Goal: Book appointment/travel/reservation

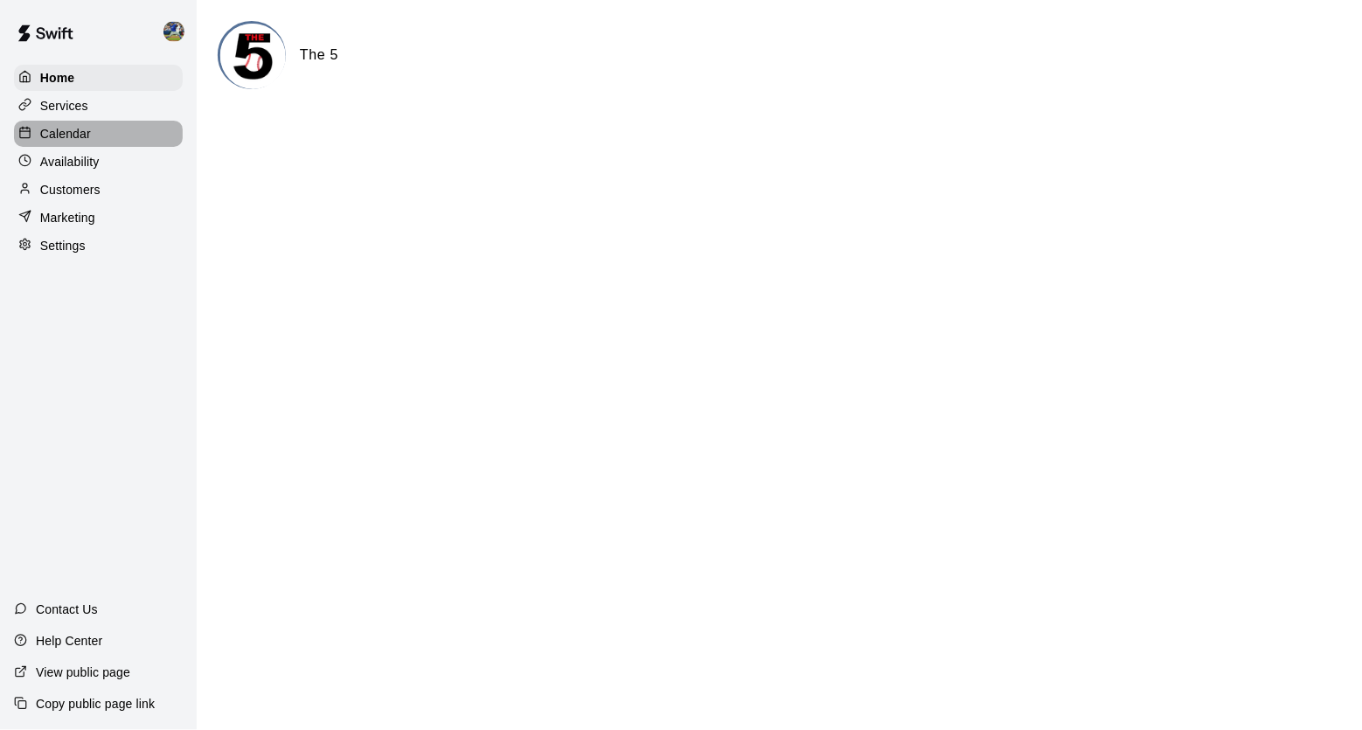
click at [98, 131] on div "Calendar" at bounding box center [98, 134] width 169 height 26
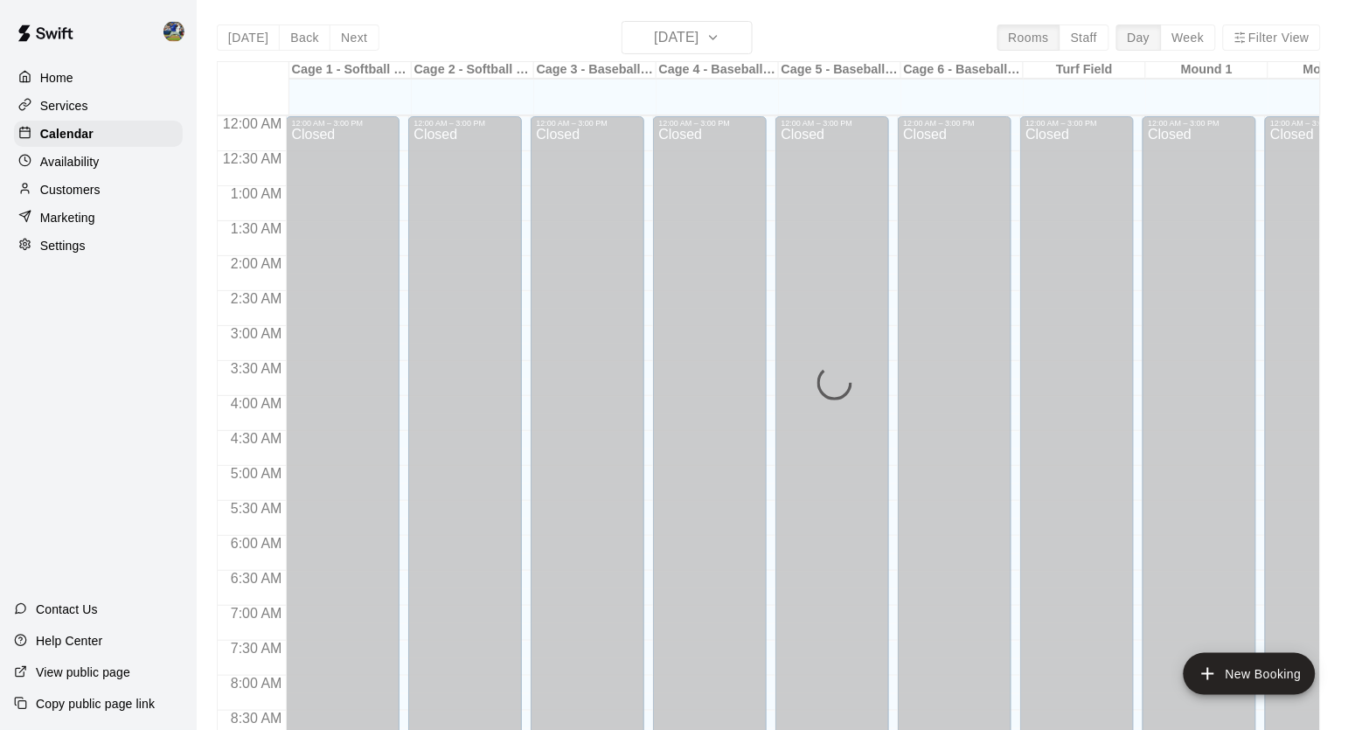
scroll to position [992, 0]
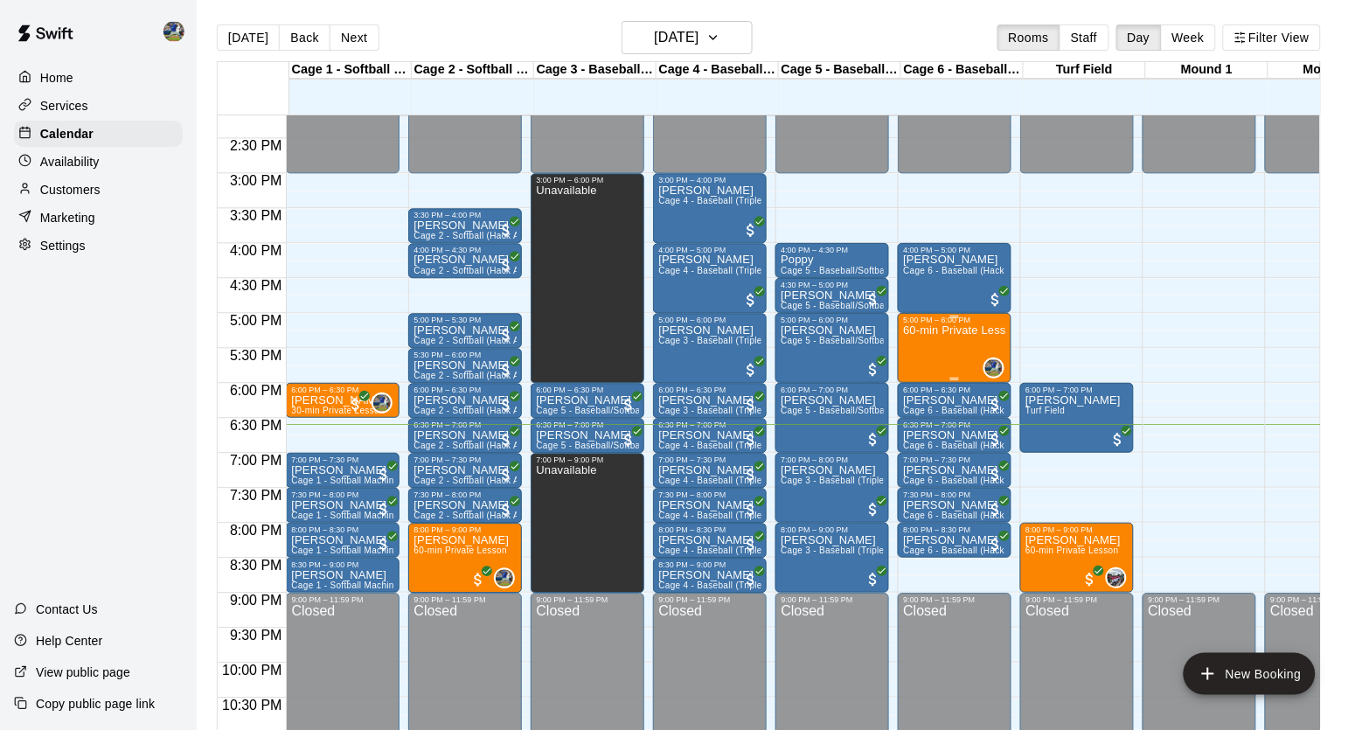
click at [955, 352] on div "60-min Private Lesson" at bounding box center [954, 689] width 103 height 730
click at [920, 388] on img "edit" at bounding box center [923, 386] width 20 height 20
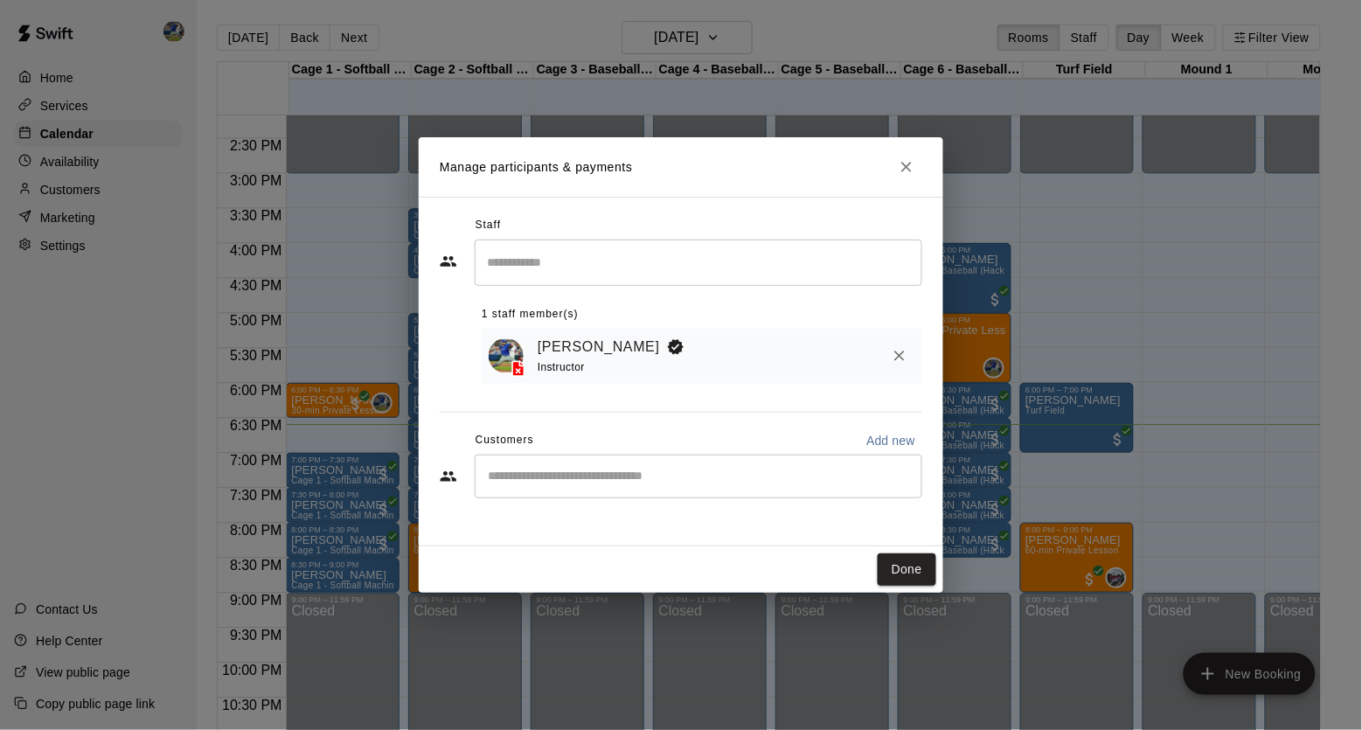
click at [568, 478] on input "Start typing to search customers..." at bounding box center [699, 476] width 432 height 17
type input "*****"
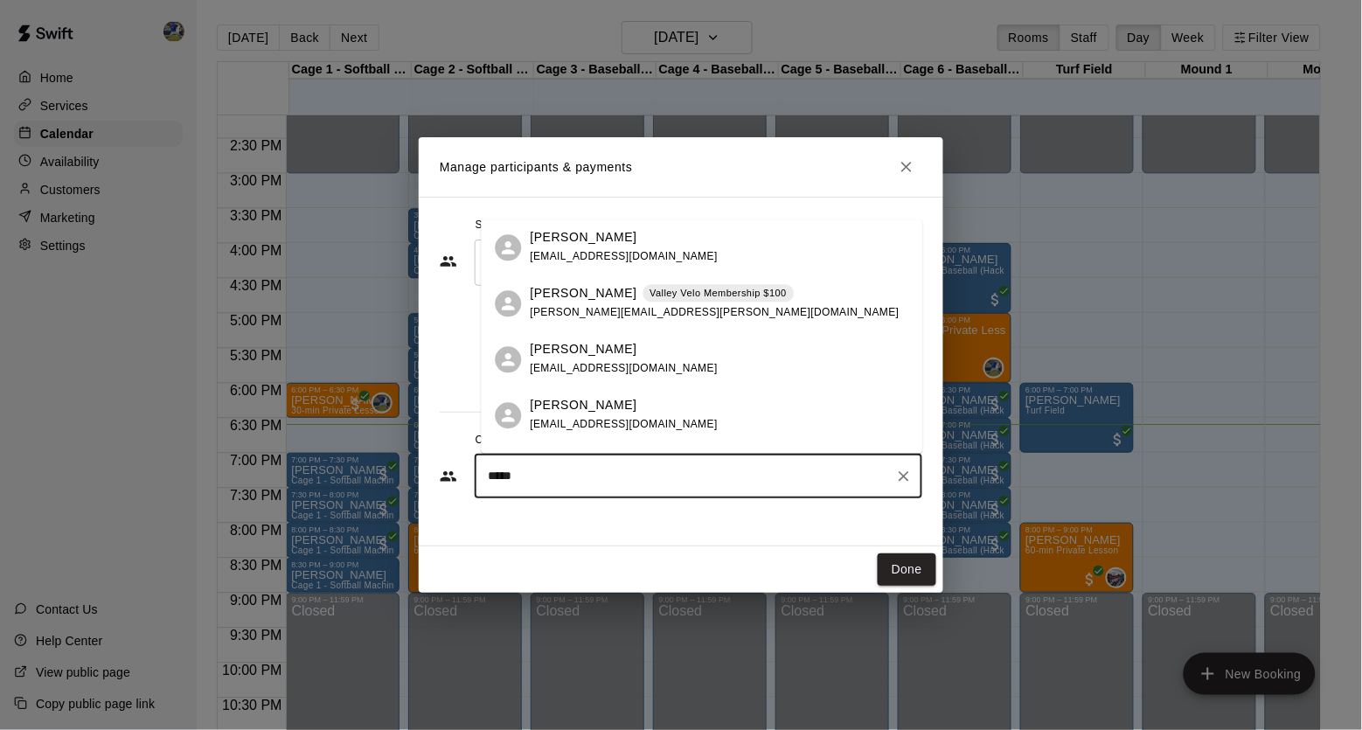
click at [666, 257] on div "[PERSON_NAME] [PERSON_NAME][EMAIL_ADDRESS][DOMAIN_NAME]" at bounding box center [720, 248] width 378 height 38
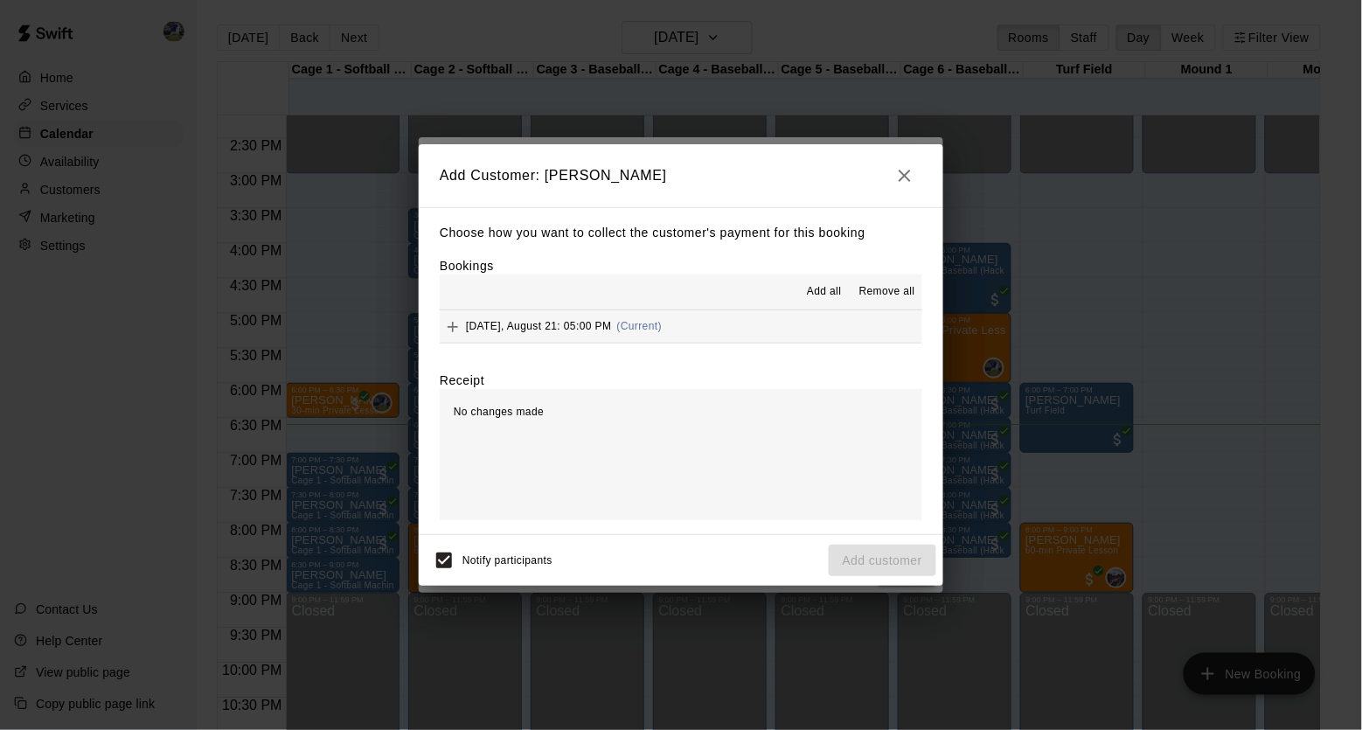
click at [579, 347] on div "Choose how you want to collect the customer's payment for this booking Bookings…" at bounding box center [681, 371] width 524 height 328
click at [586, 329] on span "[DATE], August 21: 05:00 PM" at bounding box center [539, 326] width 146 height 12
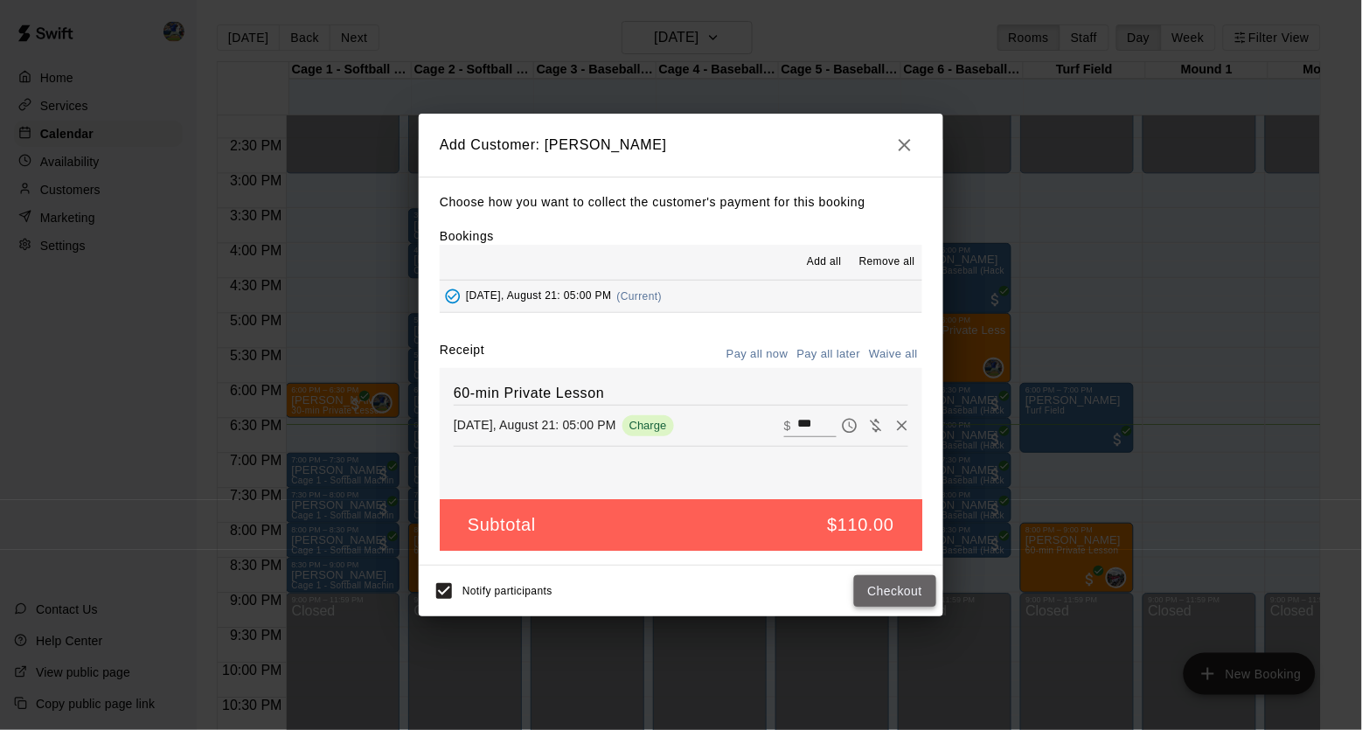
click at [882, 585] on button "Checkout" at bounding box center [895, 591] width 82 height 32
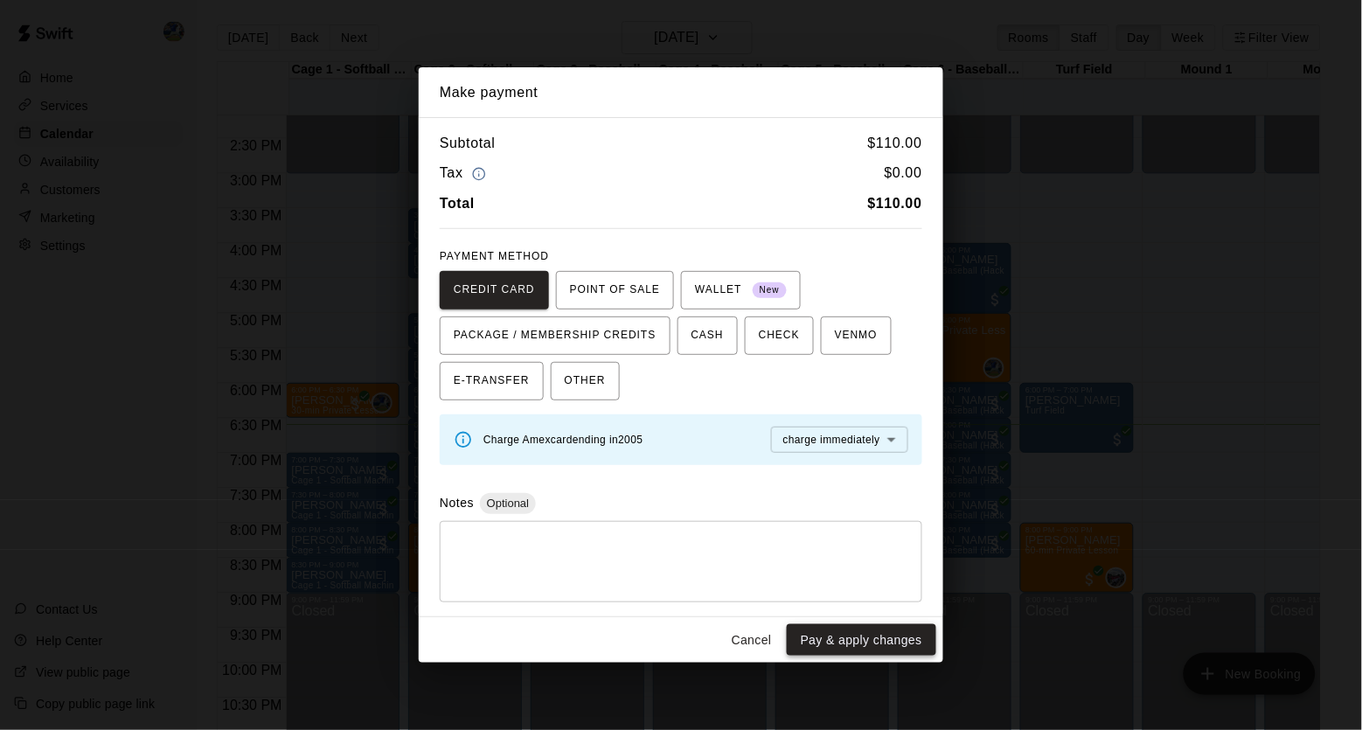
click at [881, 642] on button "Pay & apply changes" at bounding box center [861, 640] width 149 height 32
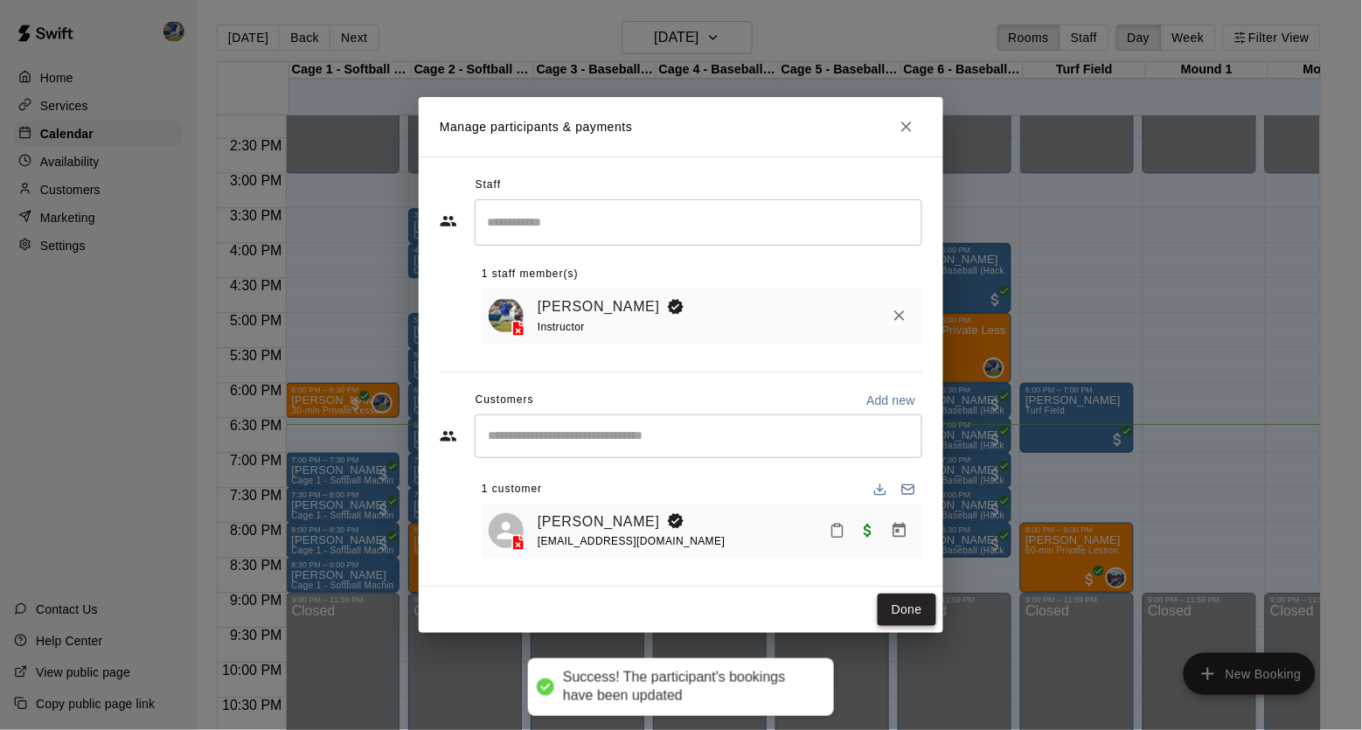
click at [919, 611] on button "Done" at bounding box center [907, 610] width 59 height 32
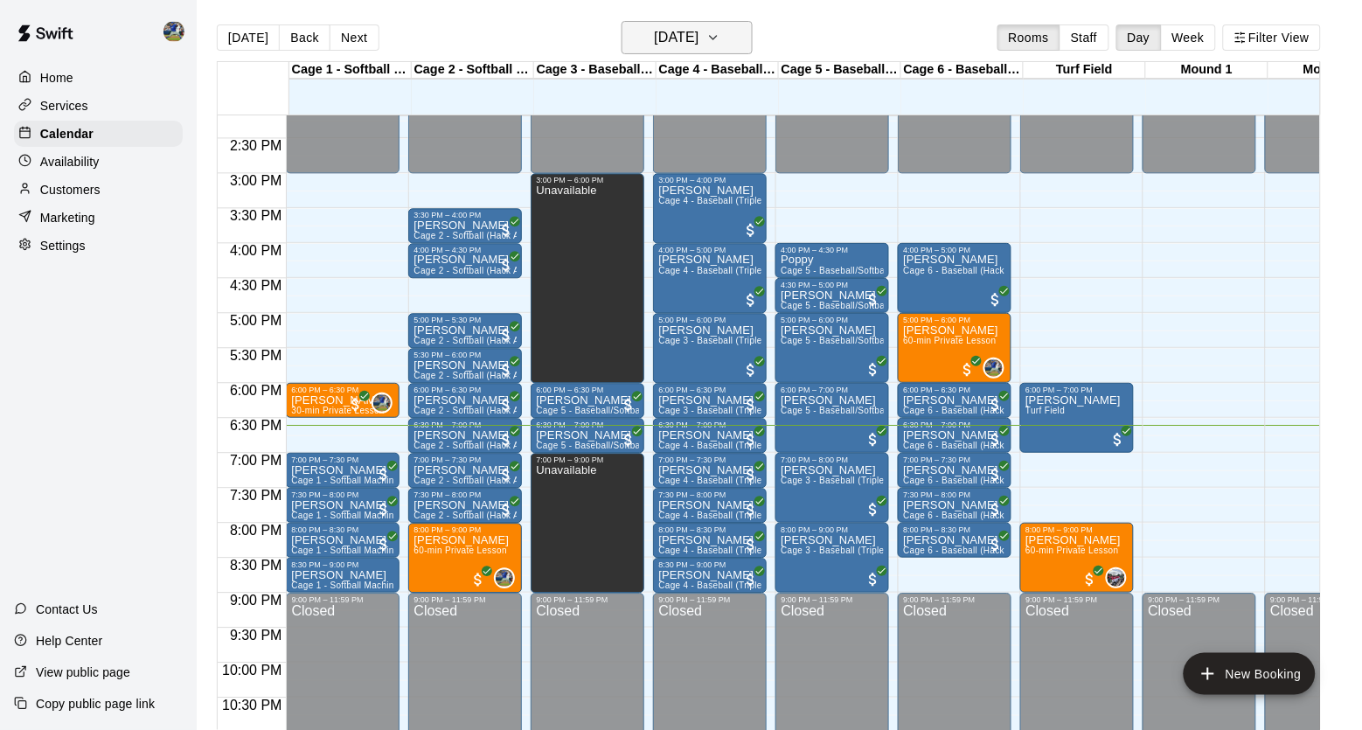
click at [753, 33] on button "[DATE]" at bounding box center [686, 37] width 131 height 33
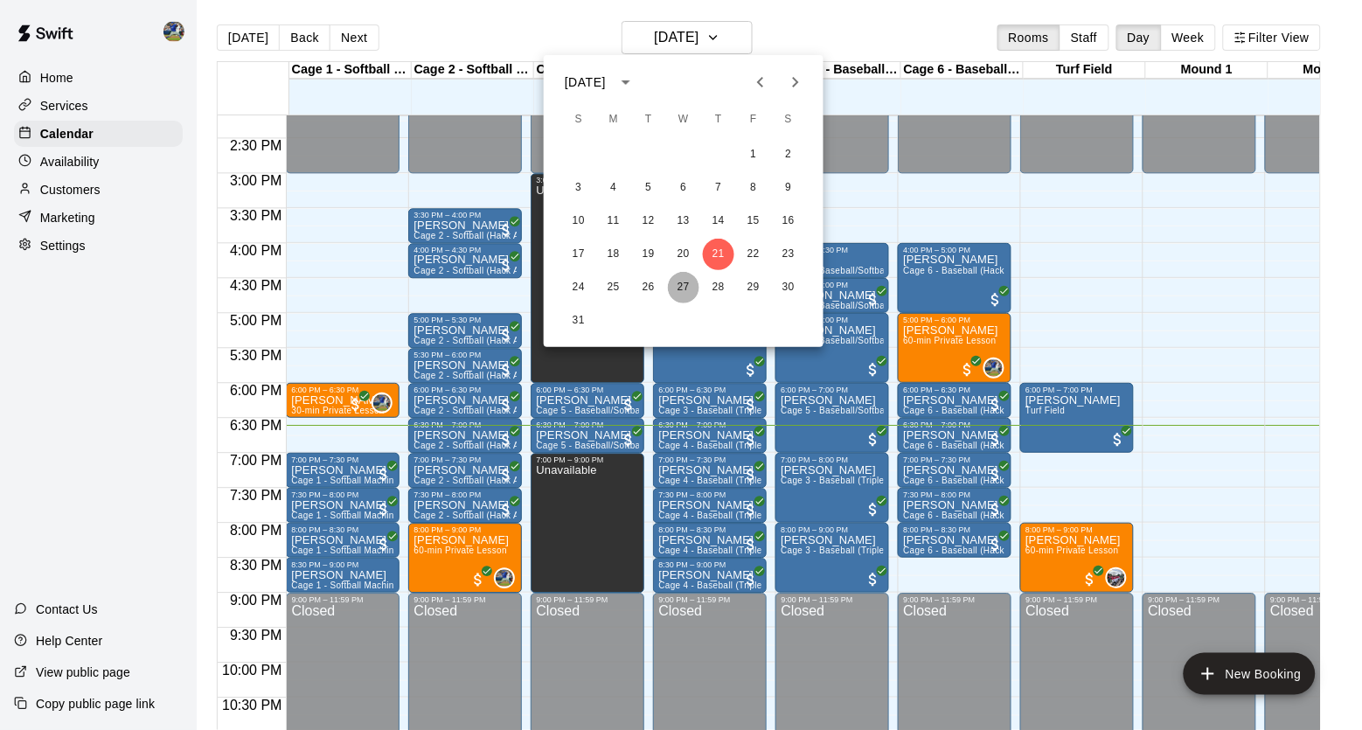
click at [689, 277] on button "27" at bounding box center [683, 287] width 31 height 31
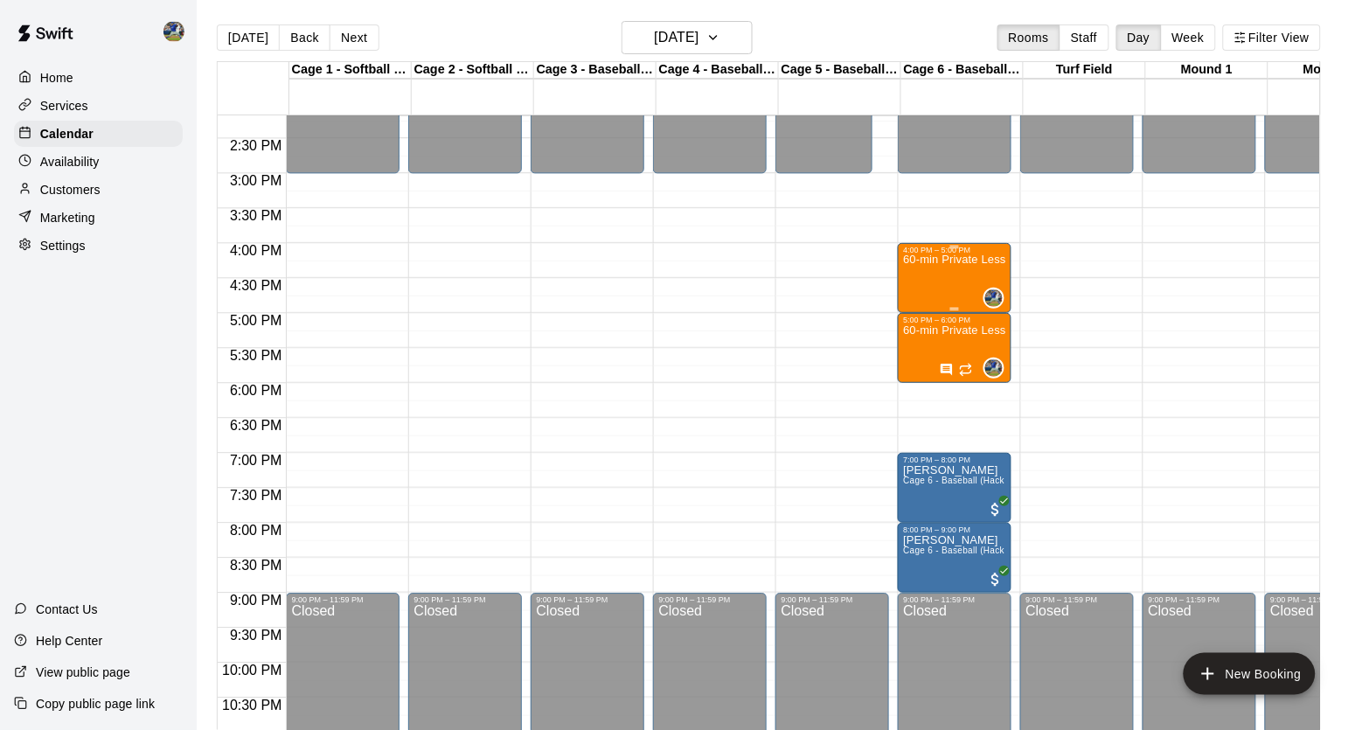
click at [941, 260] on p "60-min Private Lesson" at bounding box center [954, 260] width 103 height 0
click at [926, 278] on icon "edit" at bounding box center [923, 281] width 16 height 16
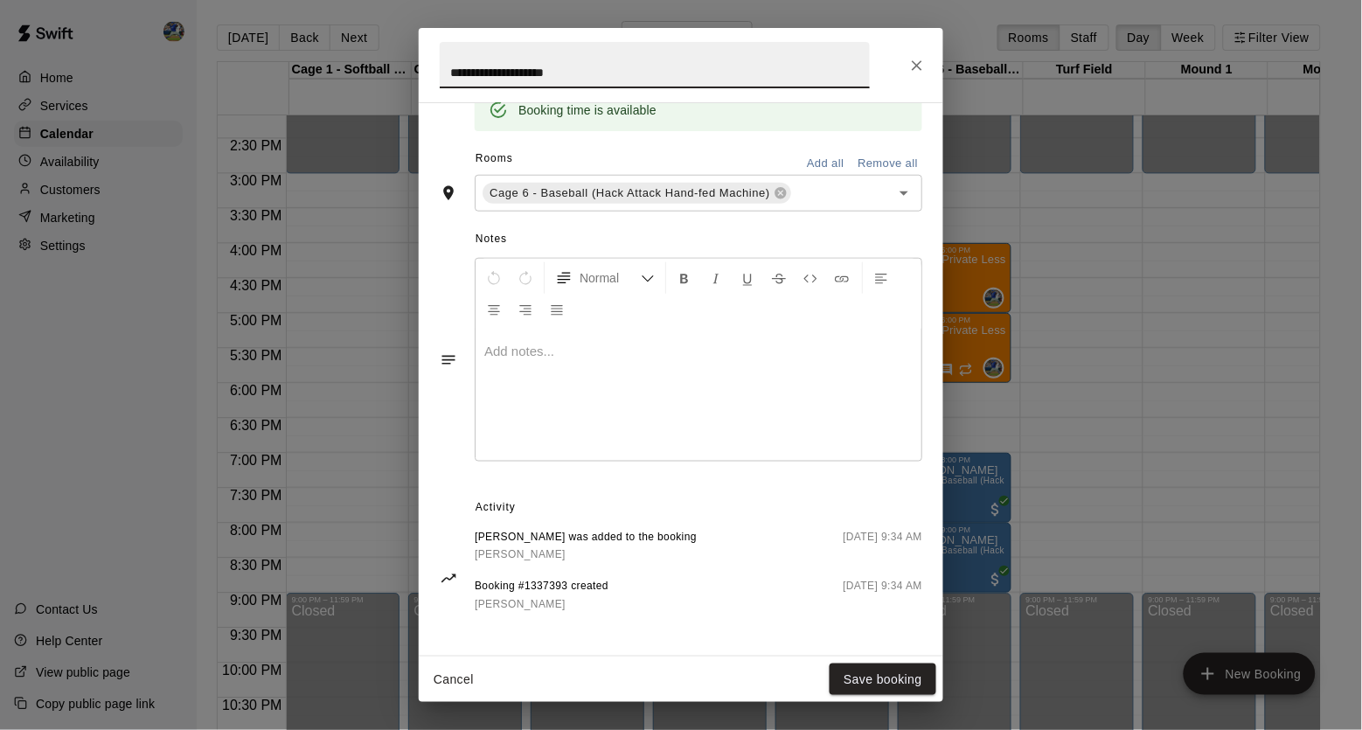
scroll to position [376, 0]
click at [920, 50] on button "Close" at bounding box center [916, 65] width 31 height 31
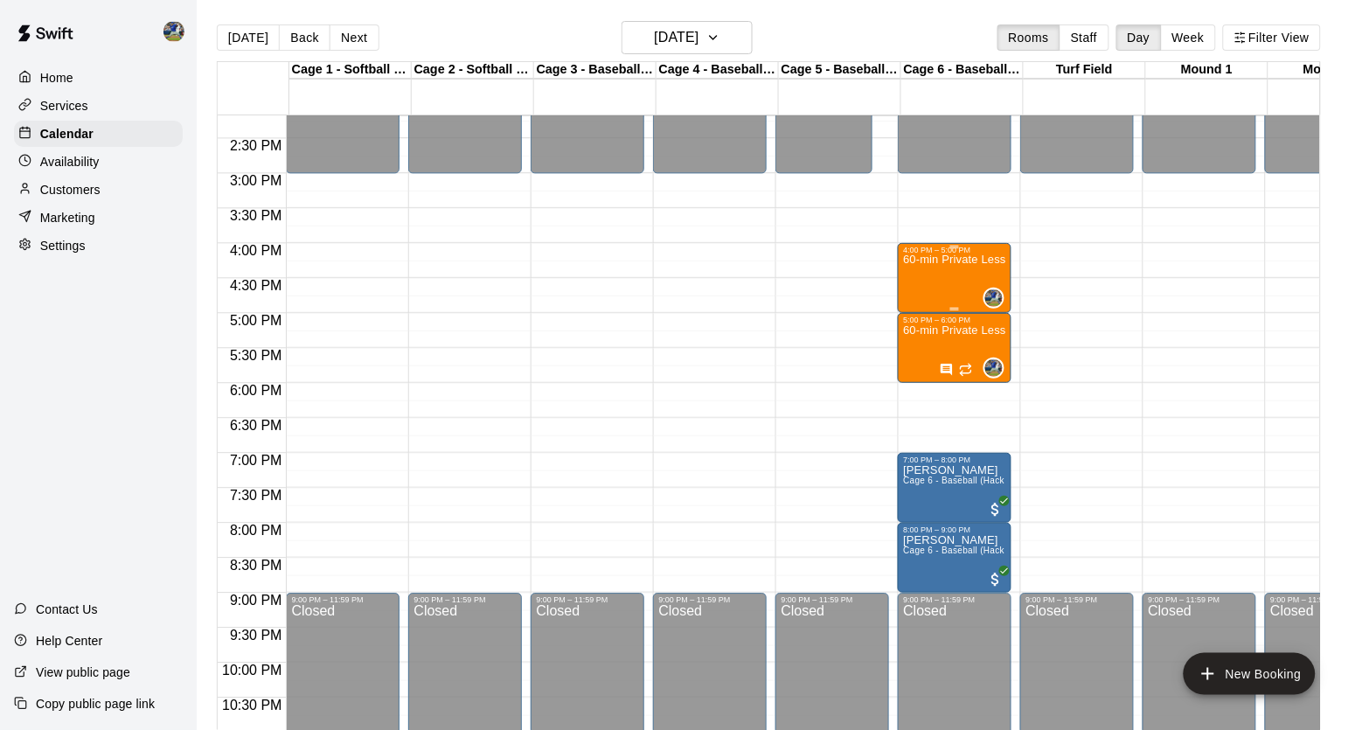
click at [957, 286] on div "60-min Private Lesson" at bounding box center [954, 619] width 103 height 730
click at [975, 381] on div at bounding box center [681, 365] width 1362 height 730
drag, startPoint x: 977, startPoint y: 388, endPoint x: 978, endPoint y: 443, distance: 55.1
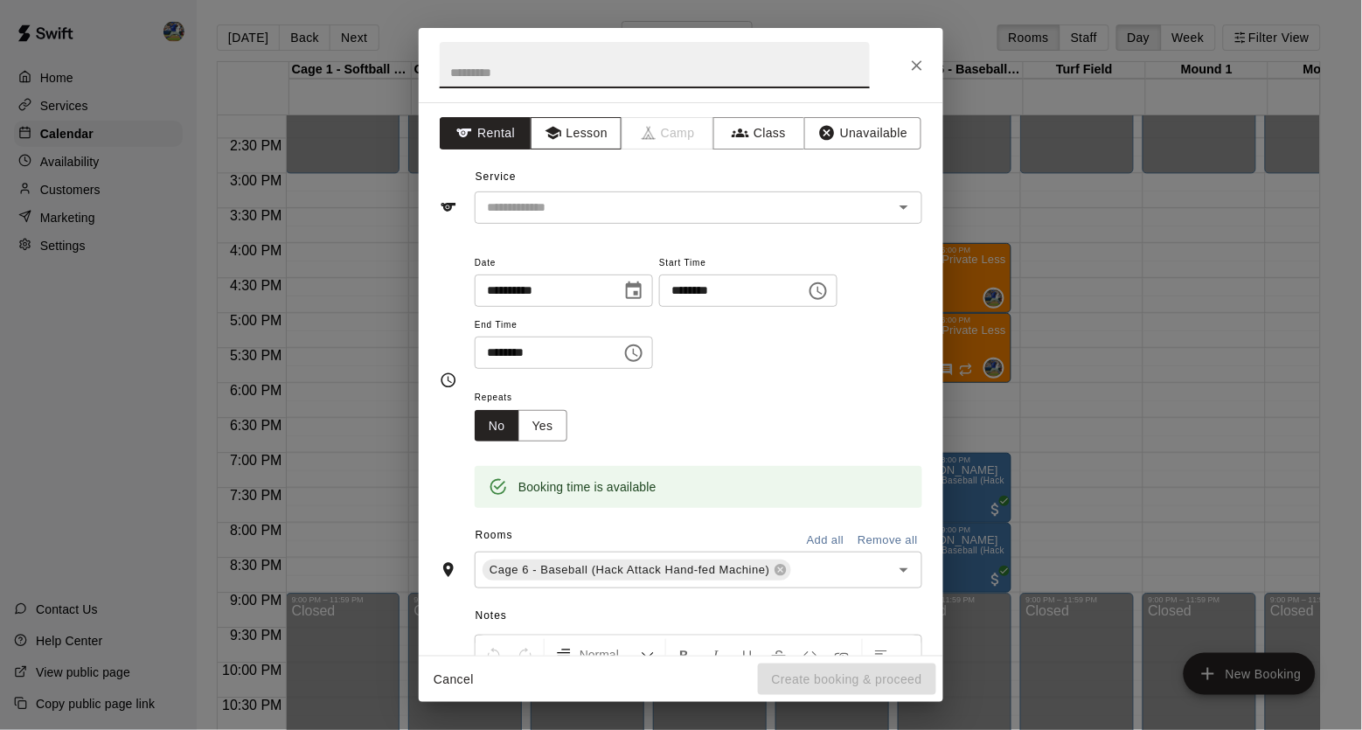
click at [601, 142] on button "Lesson" at bounding box center [577, 133] width 92 height 32
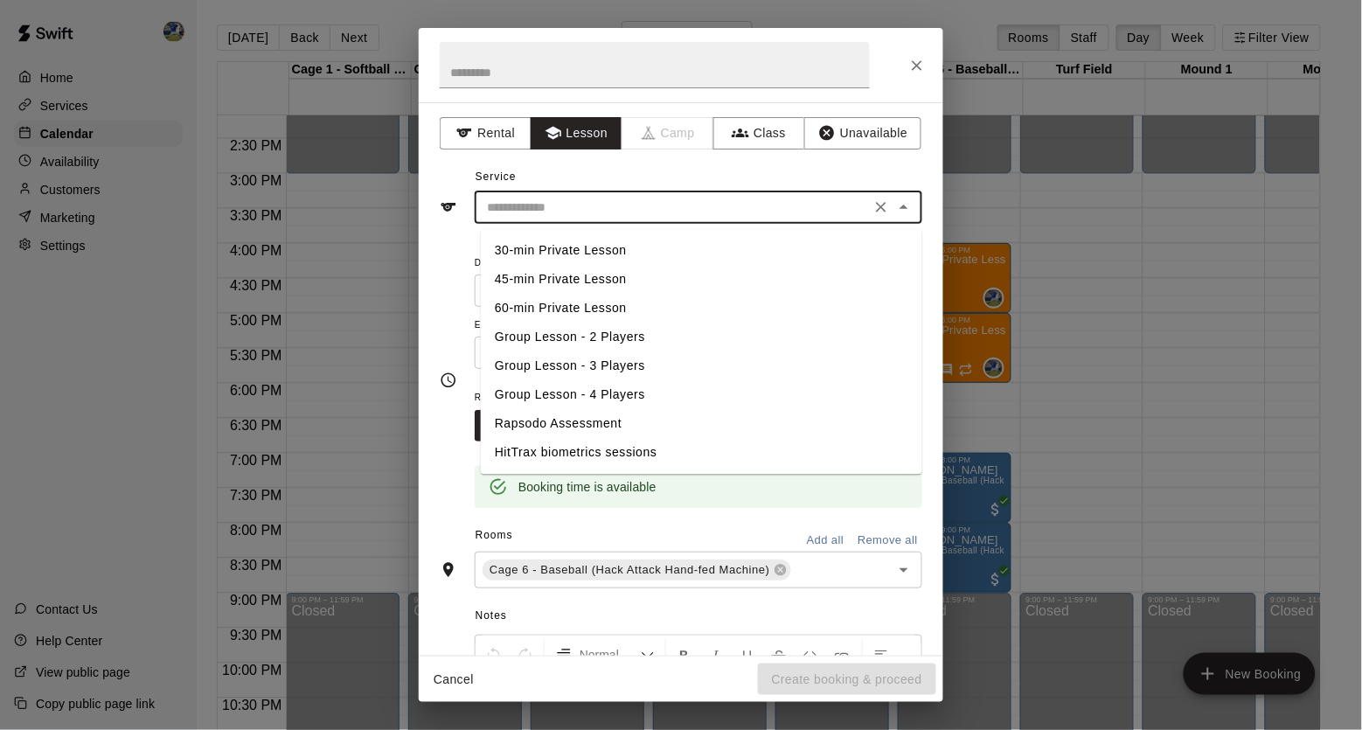
click at [598, 217] on input "text" at bounding box center [672, 208] width 385 height 22
click at [580, 305] on li "60-min Private Lesson" at bounding box center [701, 309] width 441 height 29
type input "**********"
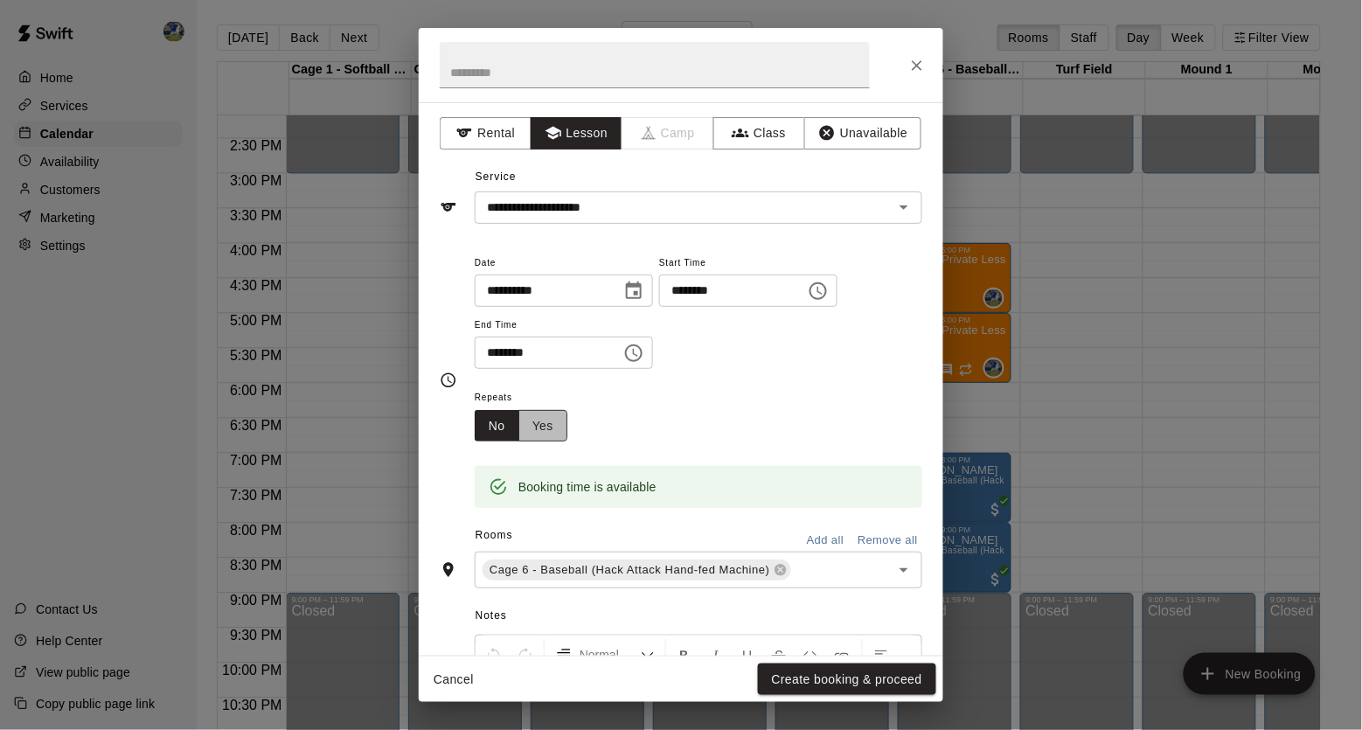
click at [555, 433] on button "Yes" at bounding box center [542, 426] width 49 height 32
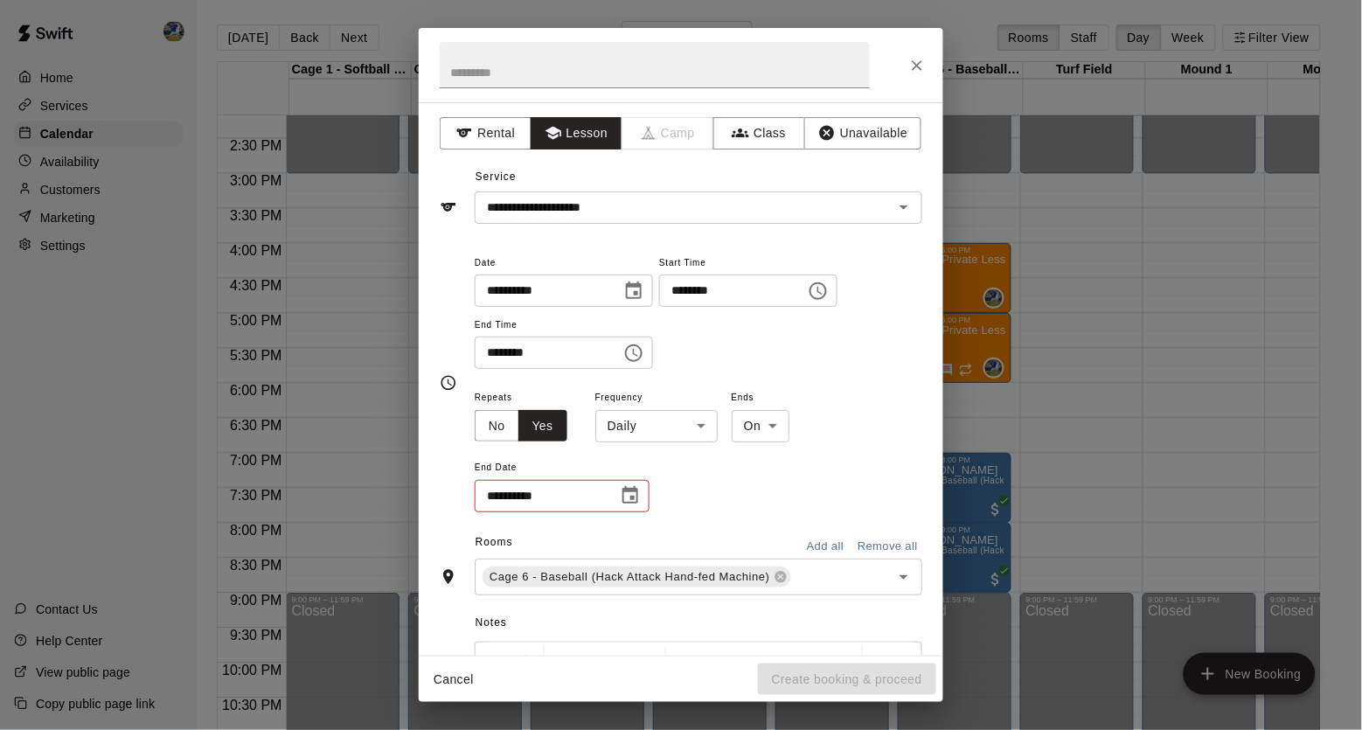
click at [642, 429] on body "Home Services Calendar Availability Customers Marketing Settings Contact Us Hel…" at bounding box center [681, 379] width 1362 height 758
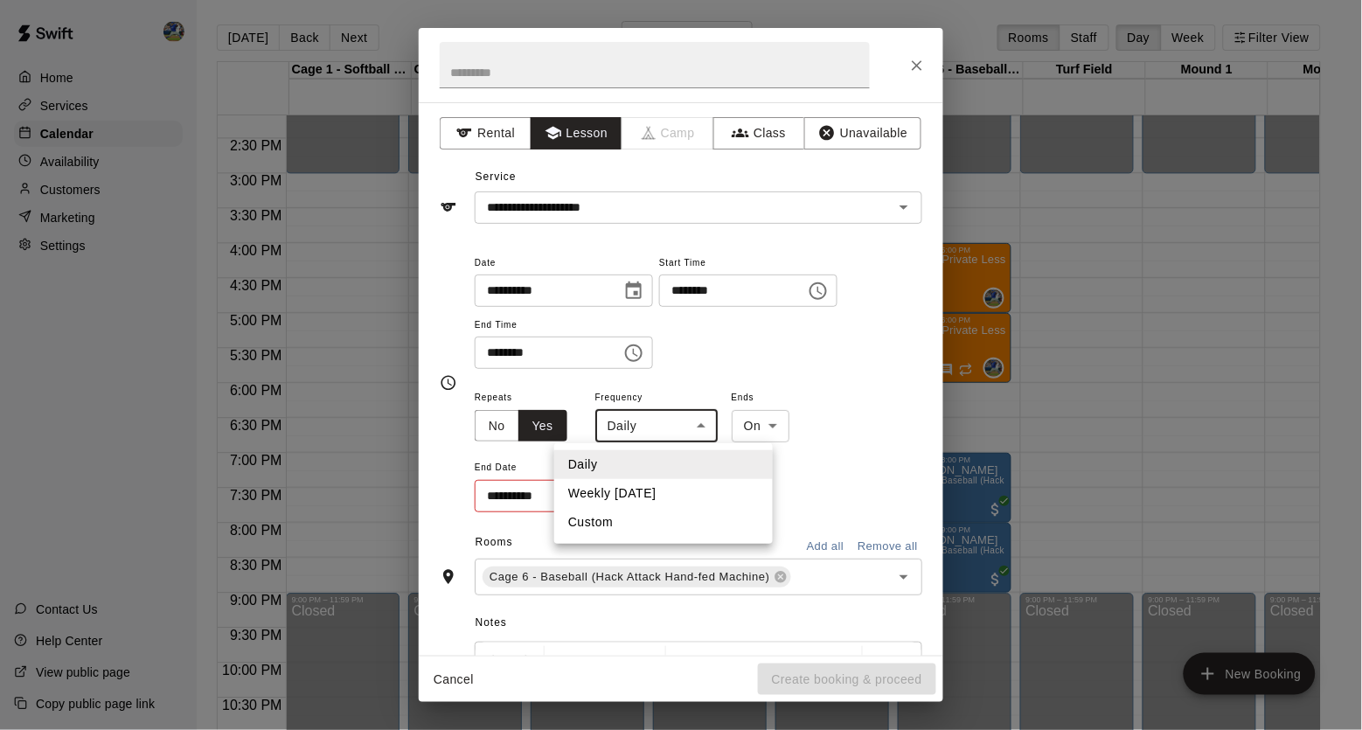
click at [642, 499] on li "Weekly [DATE]" at bounding box center [663, 493] width 219 height 29
type input "******"
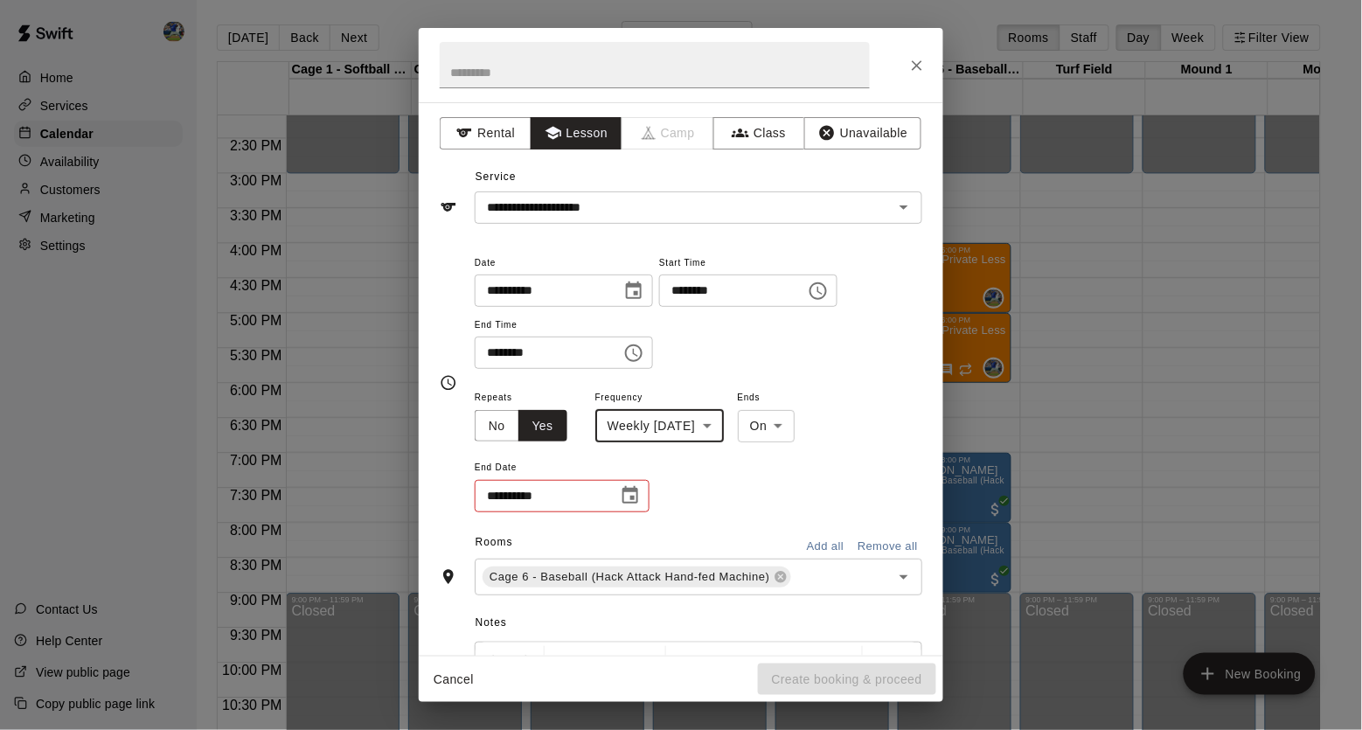
click at [628, 491] on icon "Choose date" at bounding box center [630, 494] width 16 height 17
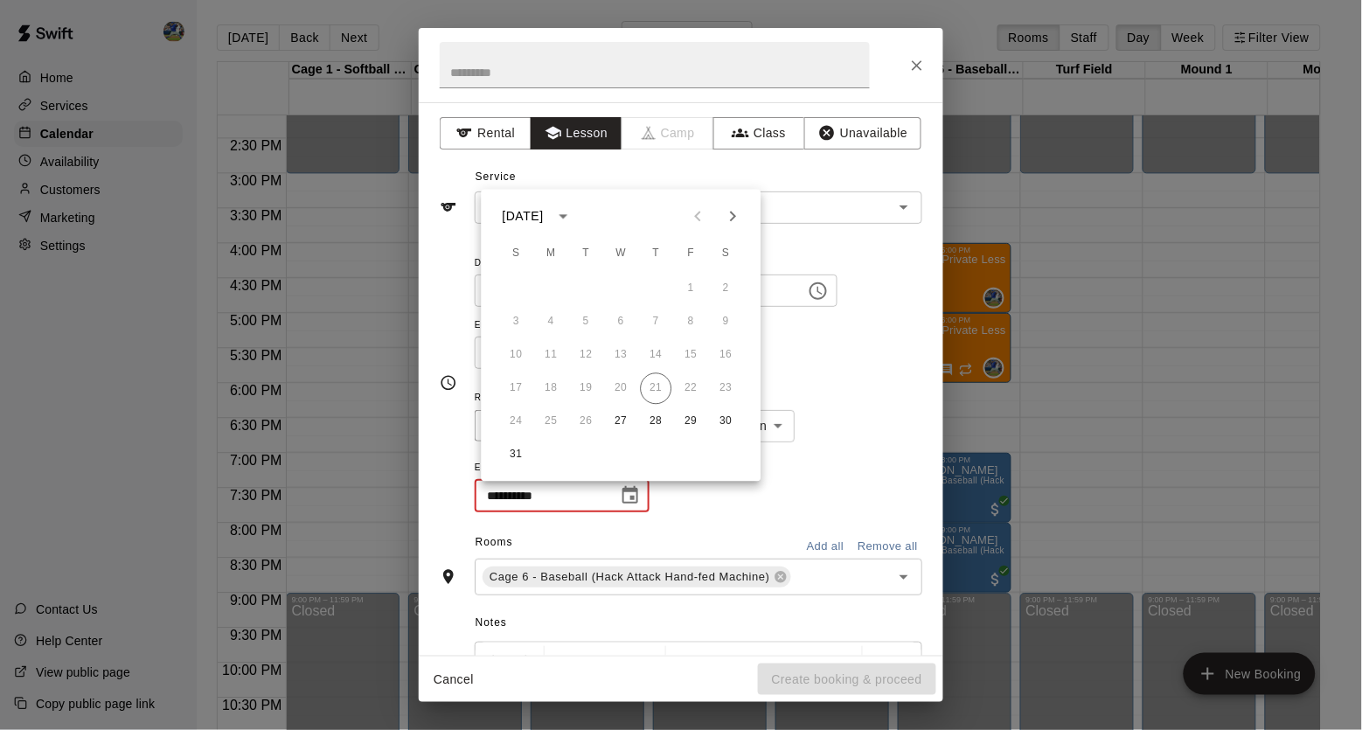
click at [724, 212] on icon "Next month" at bounding box center [733, 216] width 21 height 21
click at [732, 218] on icon "Next month" at bounding box center [733, 217] width 6 height 10
click at [626, 292] on button "1" at bounding box center [621, 289] width 31 height 31
type input "**********"
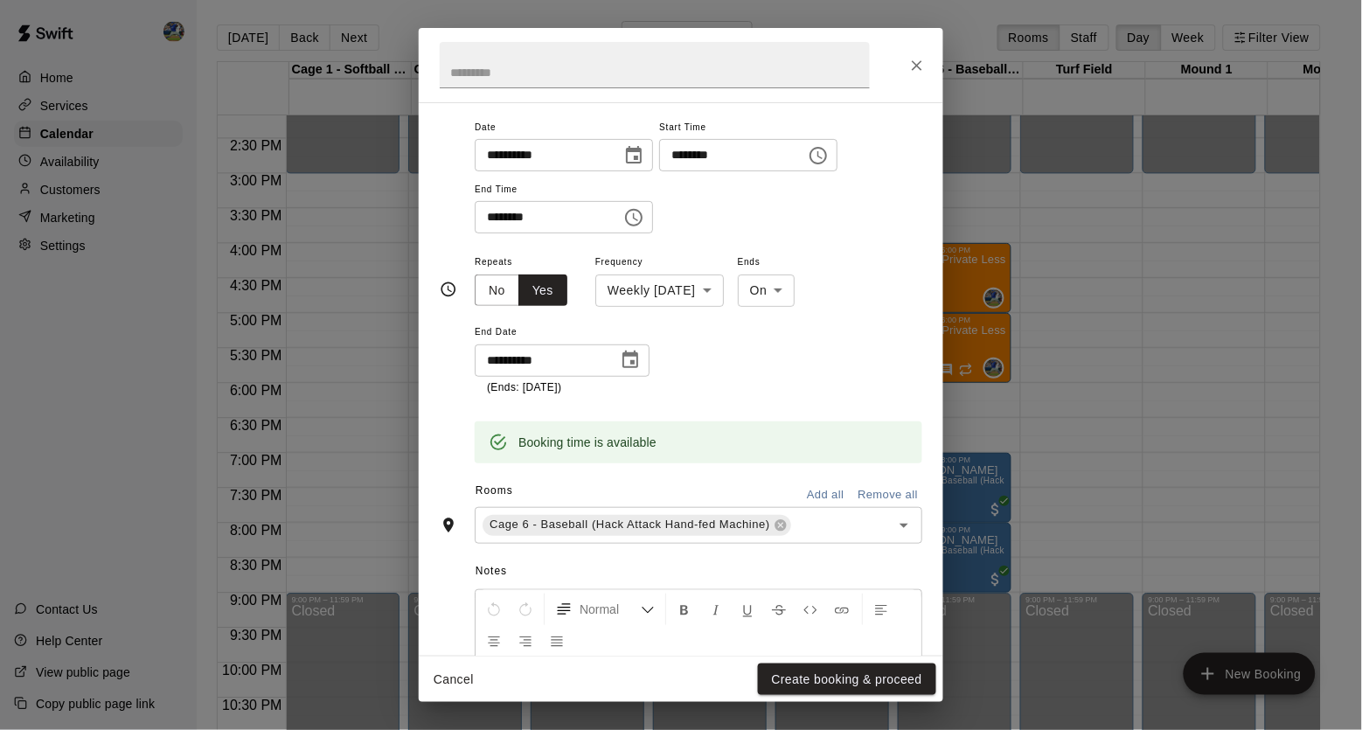
scroll to position [308, 0]
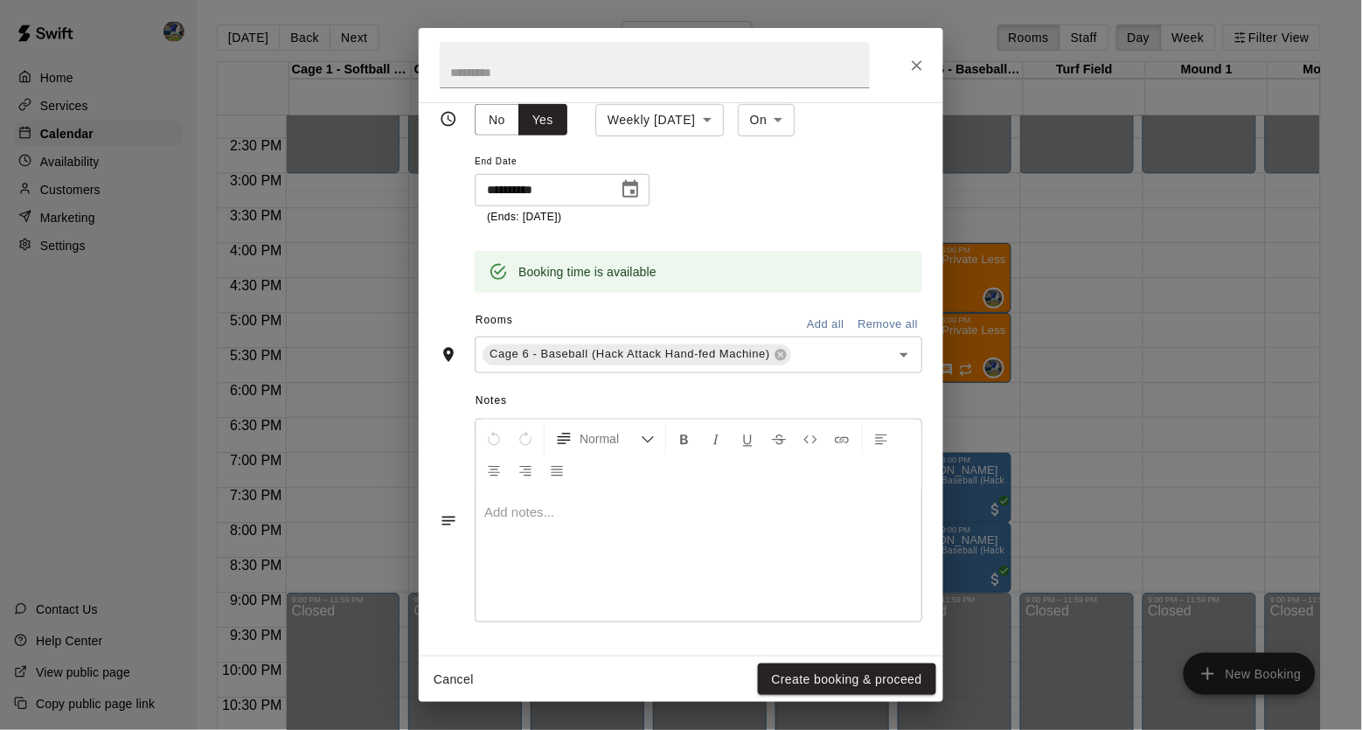
click at [709, 560] on div at bounding box center [699, 555] width 446 height 131
click at [819, 680] on button "Create booking & proceed" at bounding box center [847, 679] width 178 height 32
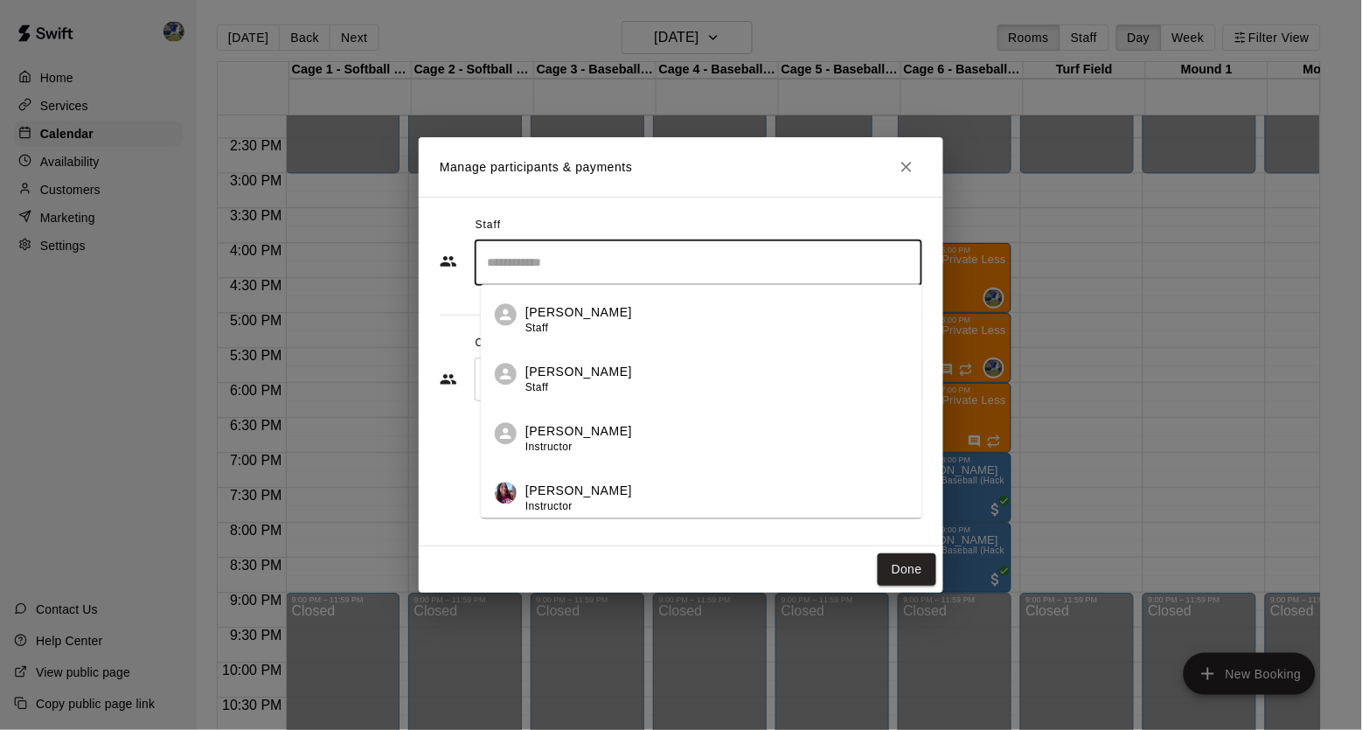
click at [812, 276] on input "Search staff" at bounding box center [699, 262] width 432 height 31
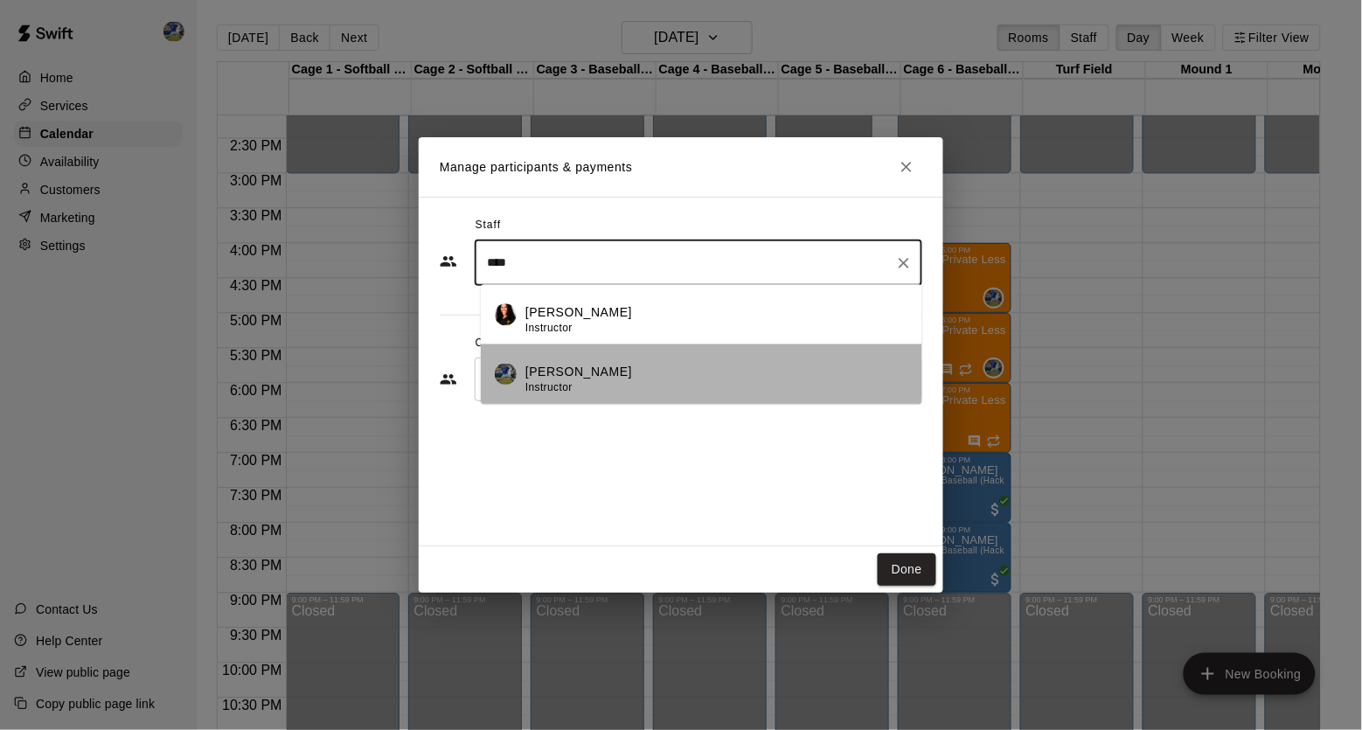
click at [719, 381] on div "[PERSON_NAME] Instructor" at bounding box center [716, 380] width 383 height 34
type input "****"
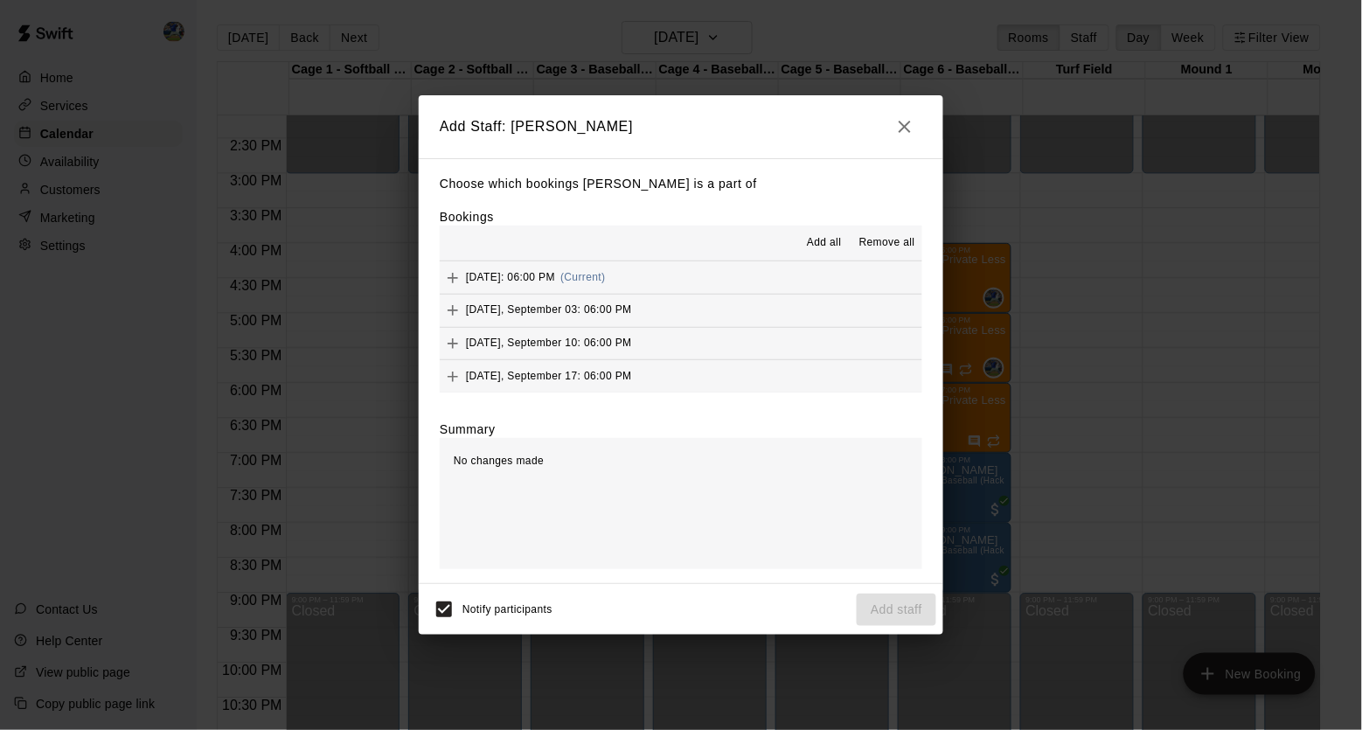
click at [831, 248] on span "Add all" at bounding box center [824, 242] width 35 height 17
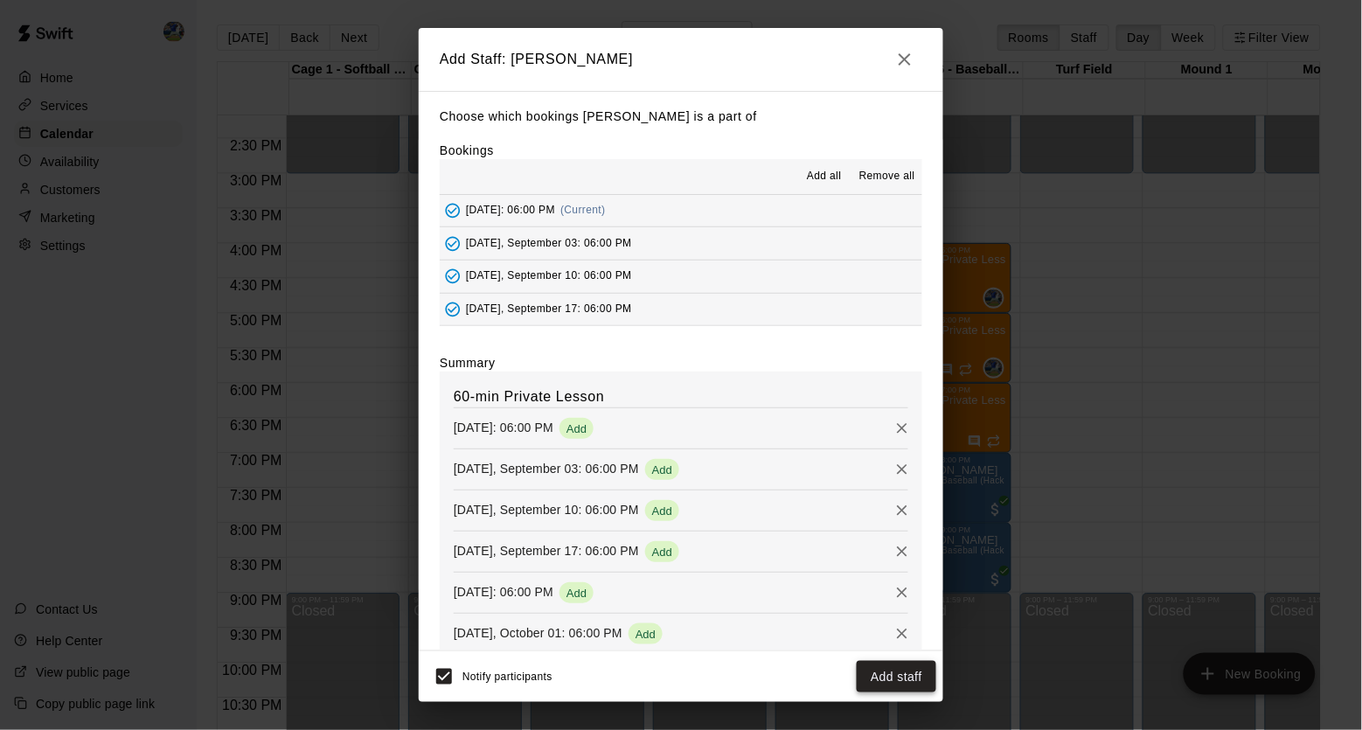
click at [883, 663] on button "Add staff" at bounding box center [897, 677] width 80 height 32
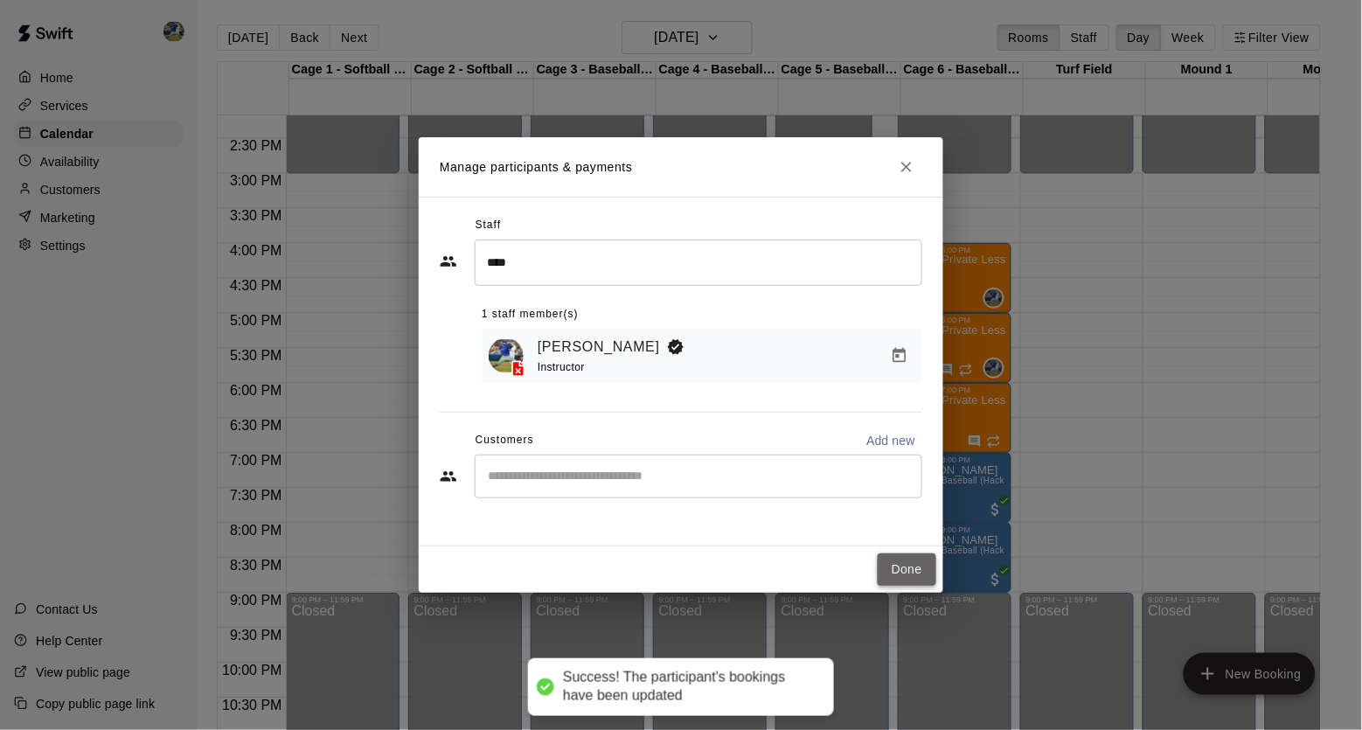
click at [906, 574] on button "Done" at bounding box center [907, 569] width 59 height 32
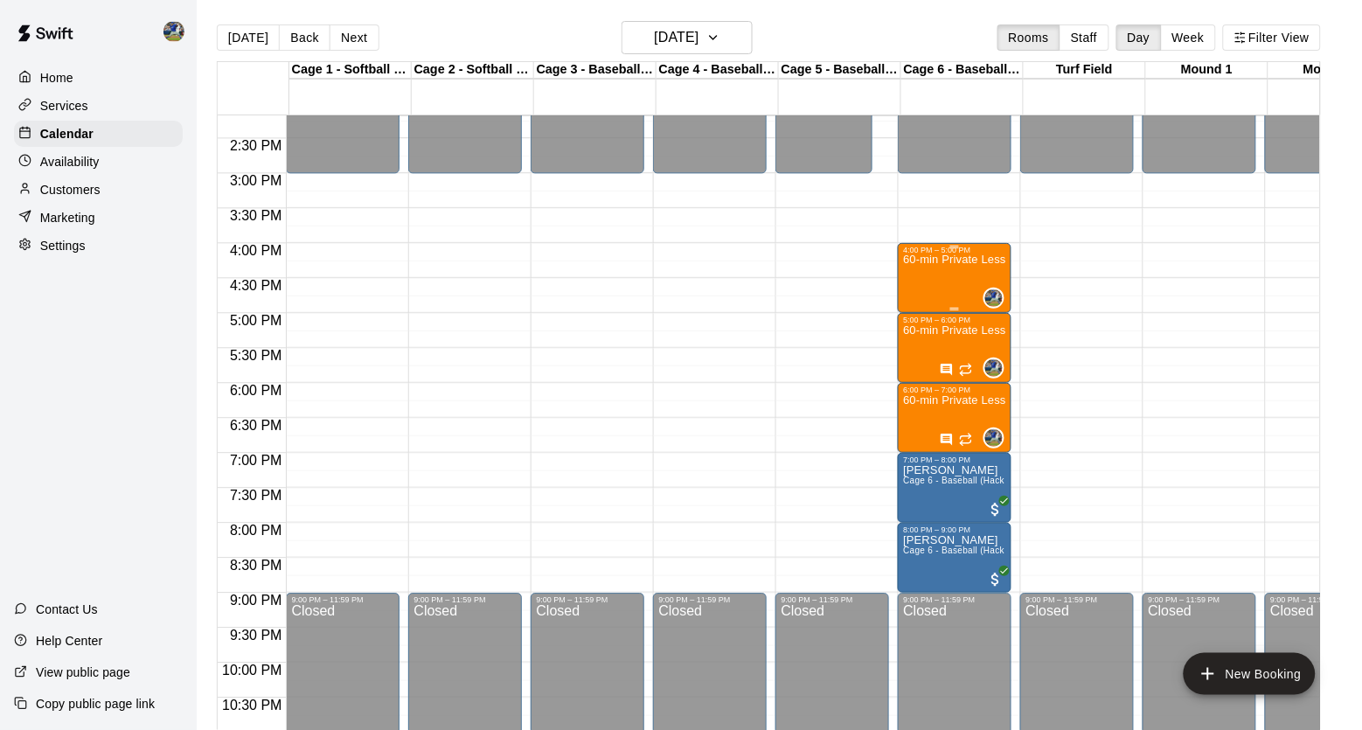
click at [942, 260] on p "60-min Private Lesson" at bounding box center [954, 260] width 103 height 0
click at [918, 356] on icon "delete" at bounding box center [923, 363] width 21 height 21
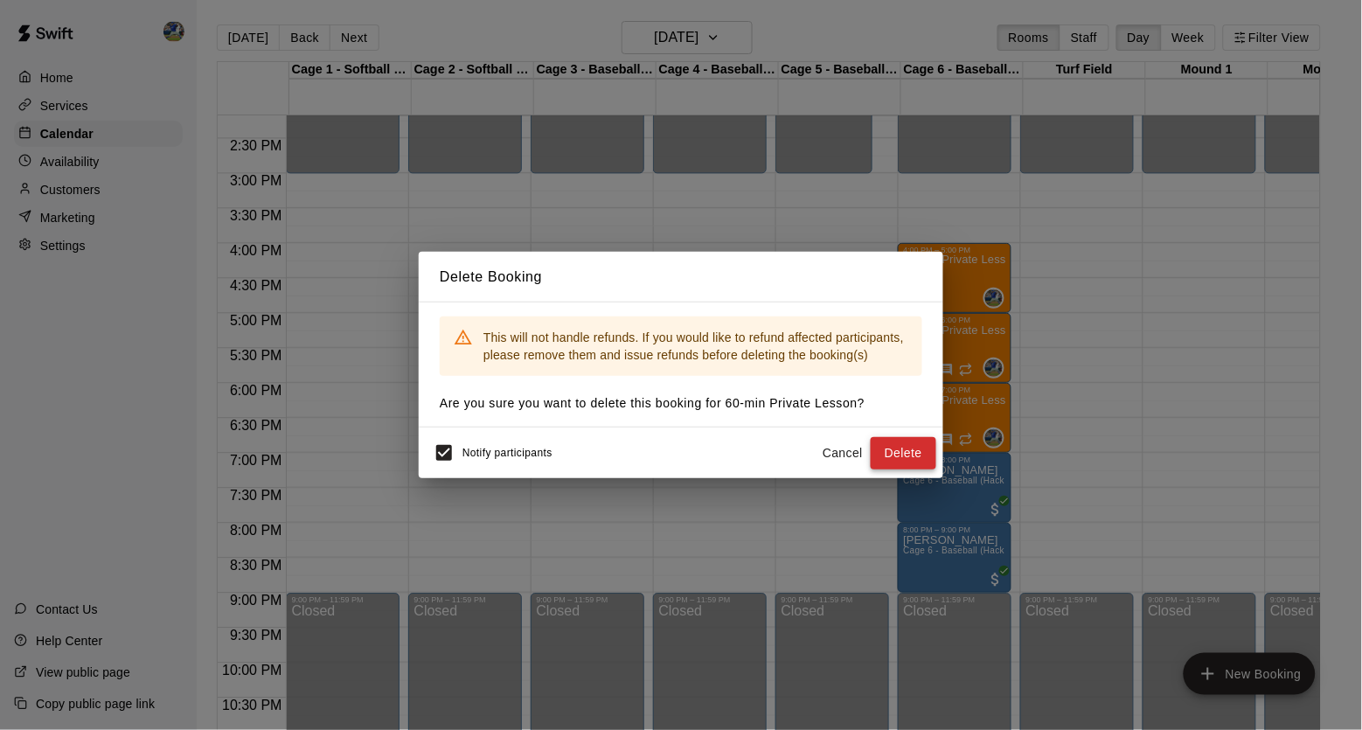
click at [896, 454] on button "Delete" at bounding box center [904, 453] width 66 height 32
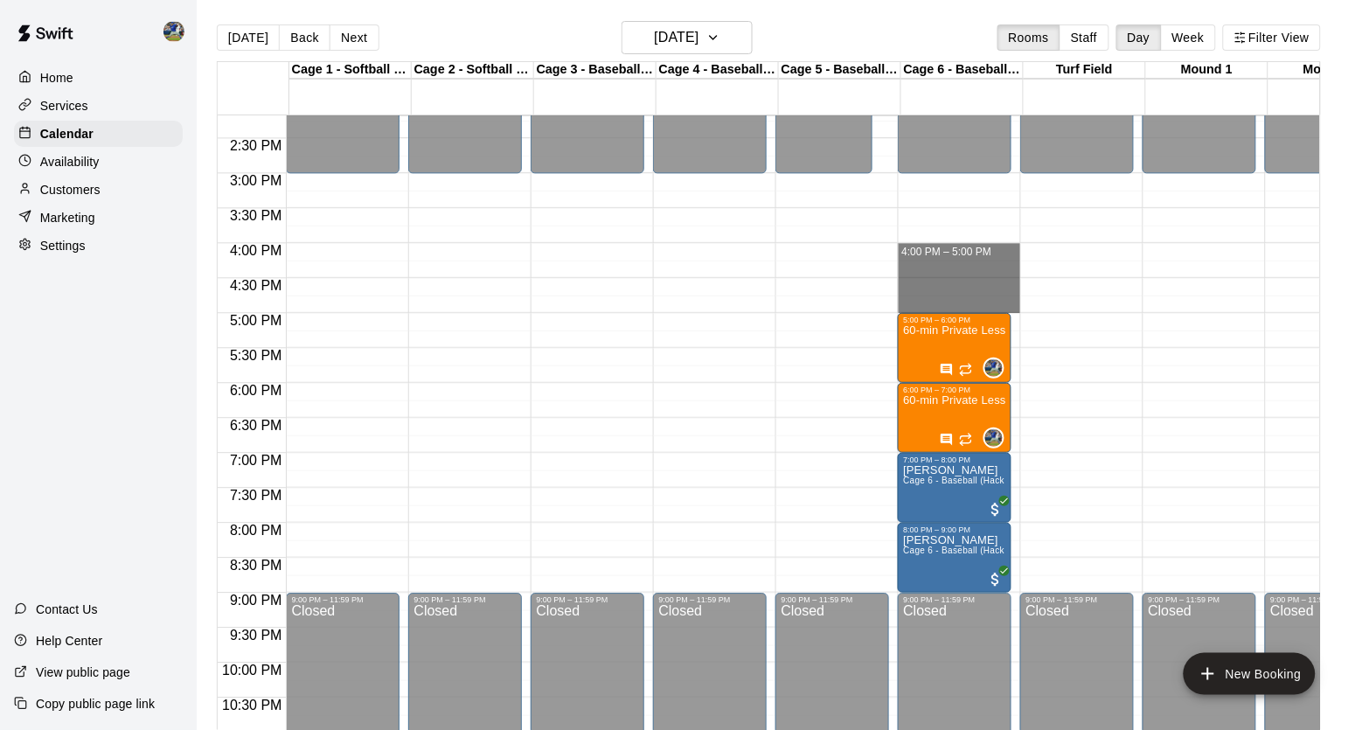
drag, startPoint x: 954, startPoint y: 252, endPoint x: 954, endPoint y: 305, distance: 53.3
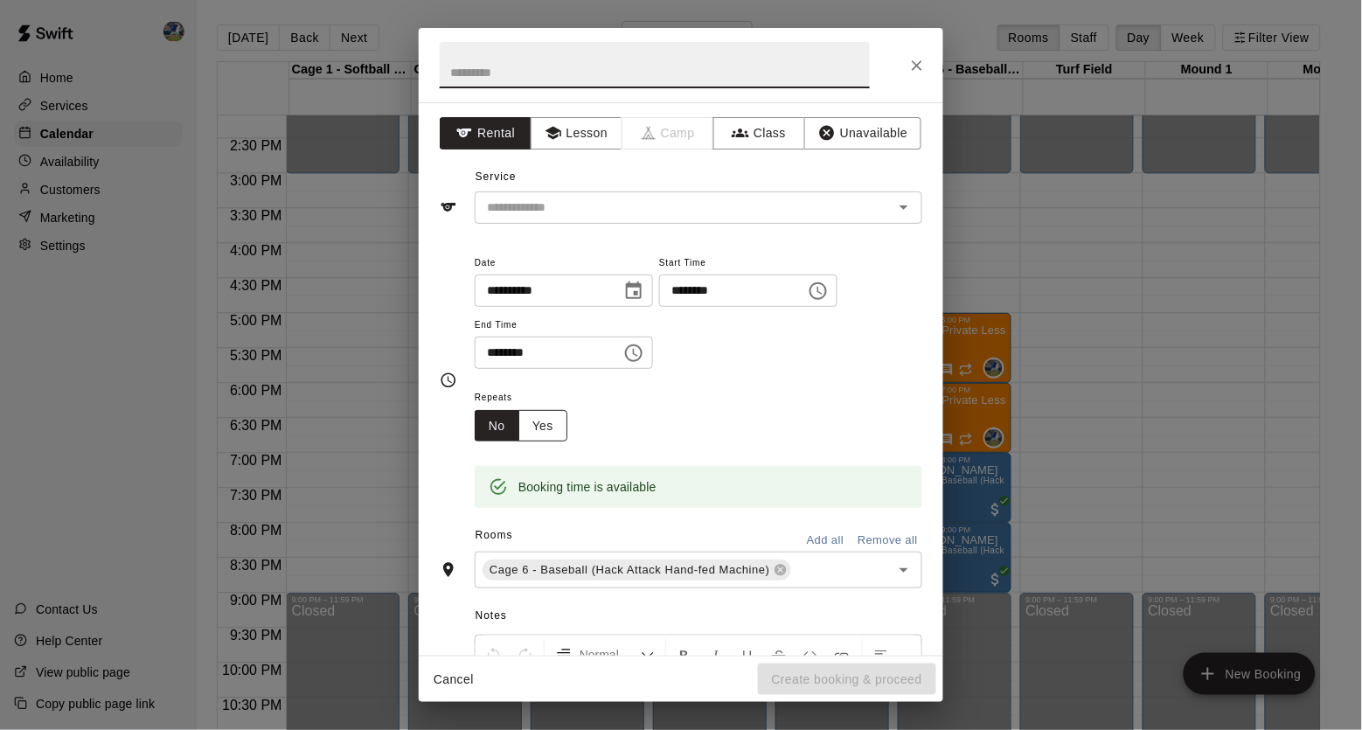
click at [552, 420] on button "Yes" at bounding box center [542, 426] width 49 height 32
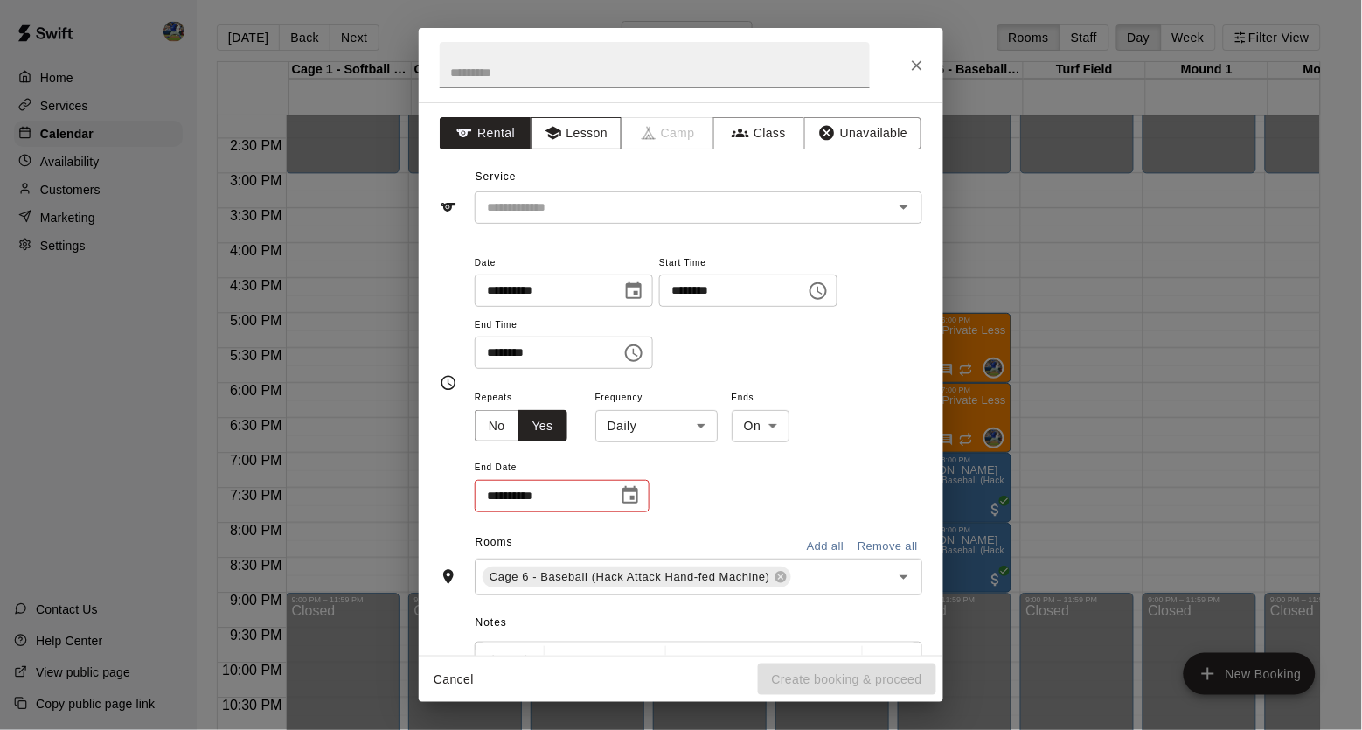
click at [607, 146] on button "Lesson" at bounding box center [577, 133] width 92 height 32
click at [605, 216] on input "text" at bounding box center [672, 208] width 385 height 22
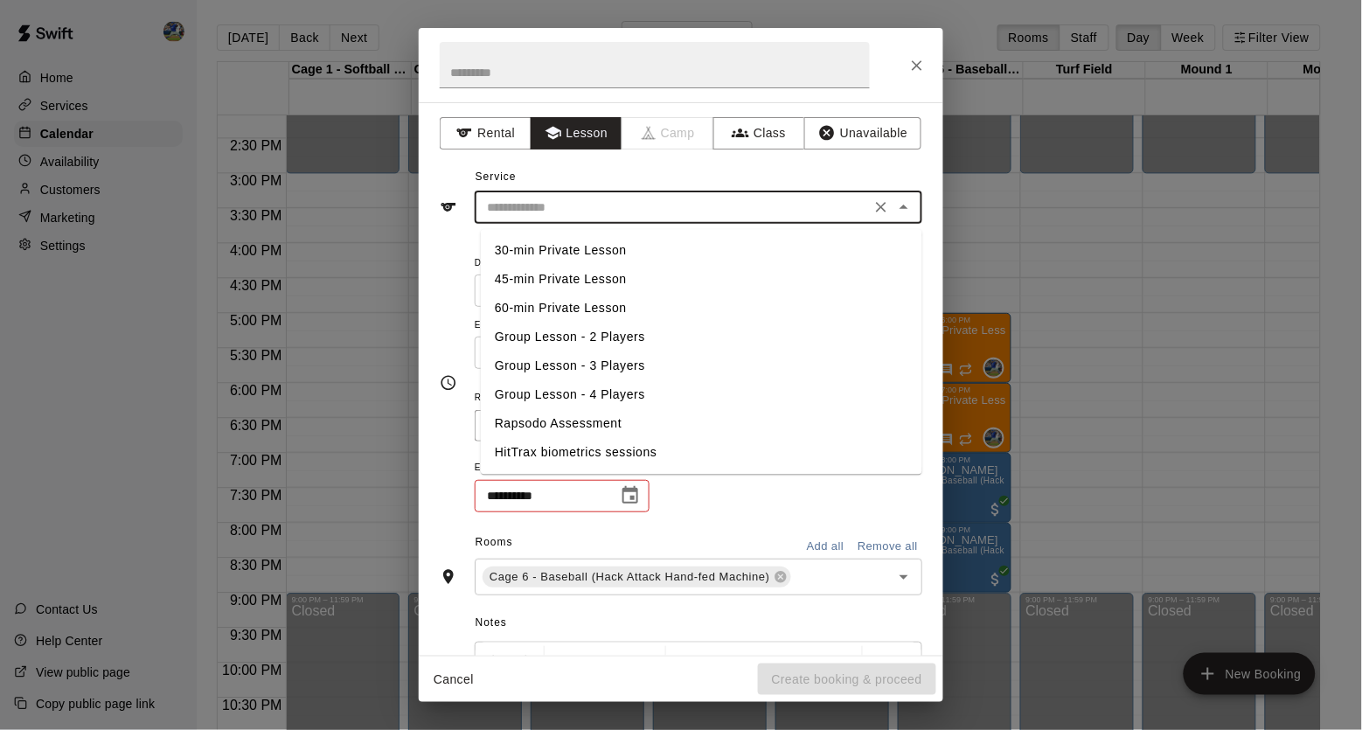
click at [580, 309] on li "60-min Private Lesson" at bounding box center [701, 309] width 441 height 29
type input "**********"
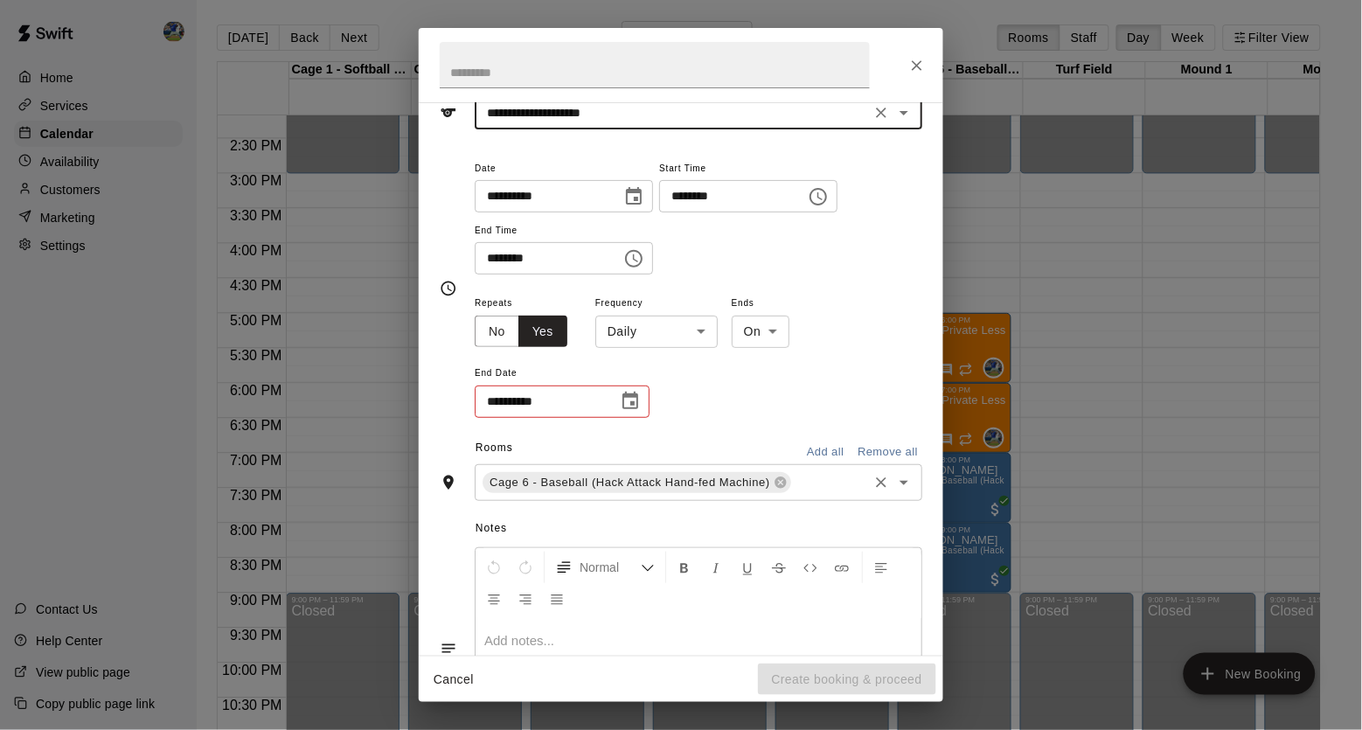
scroll to position [108, 0]
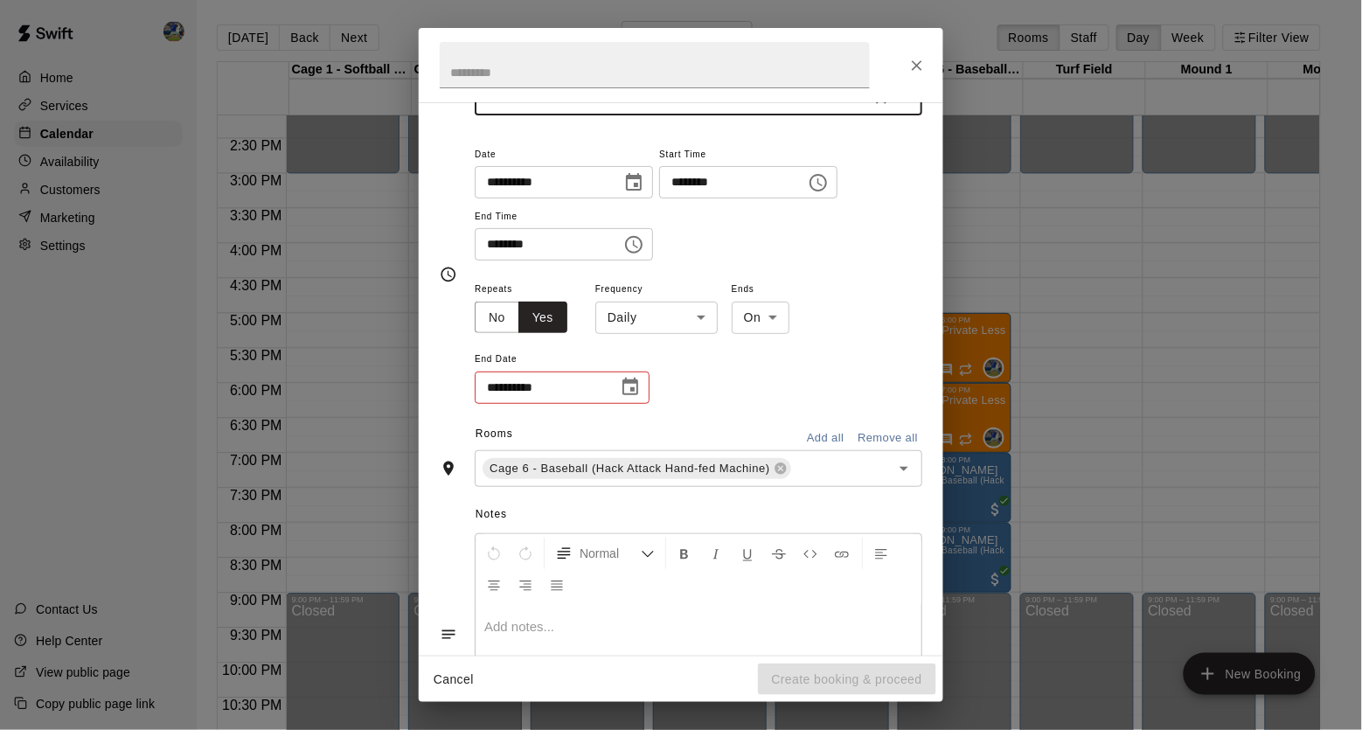
click at [641, 398] on icon "Choose date" at bounding box center [630, 387] width 21 height 21
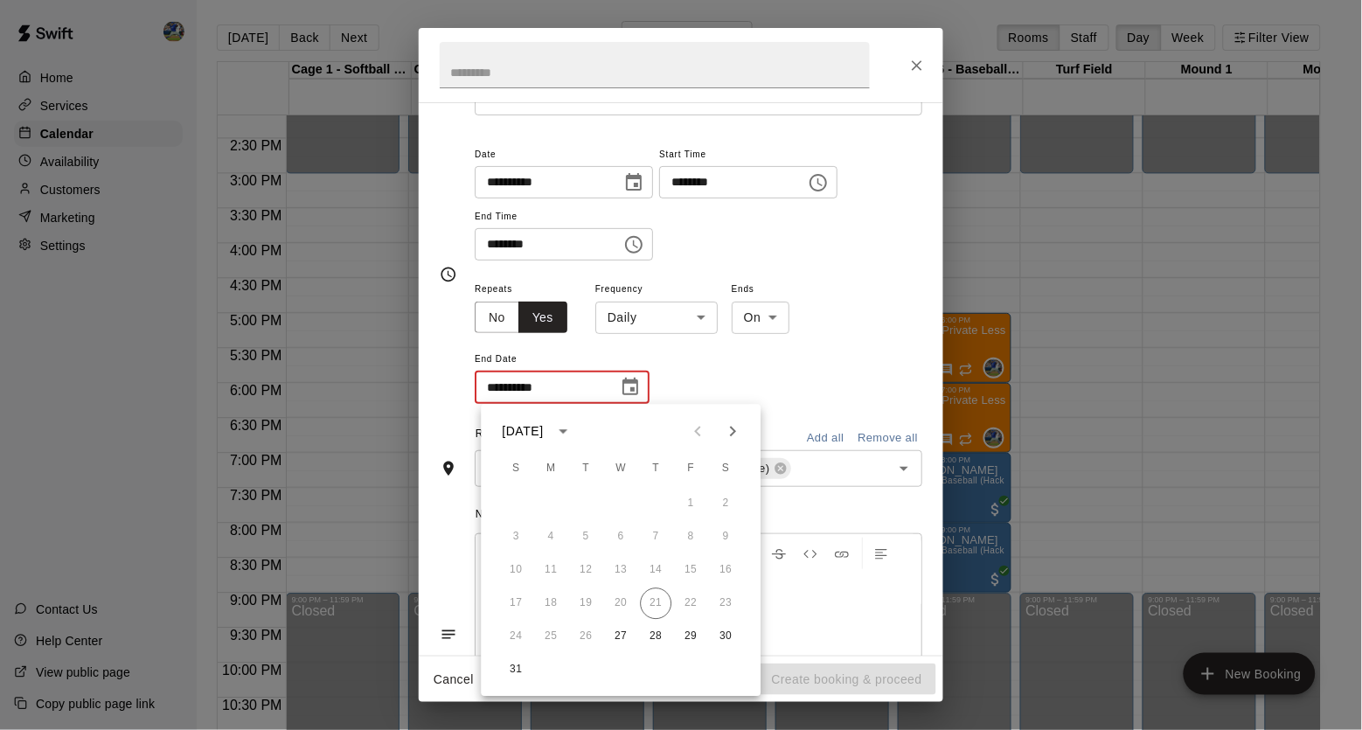
click at [690, 321] on body "Home Services Calendar Availability Customers Marketing Settings Contact Us Hel…" at bounding box center [681, 379] width 1362 height 758
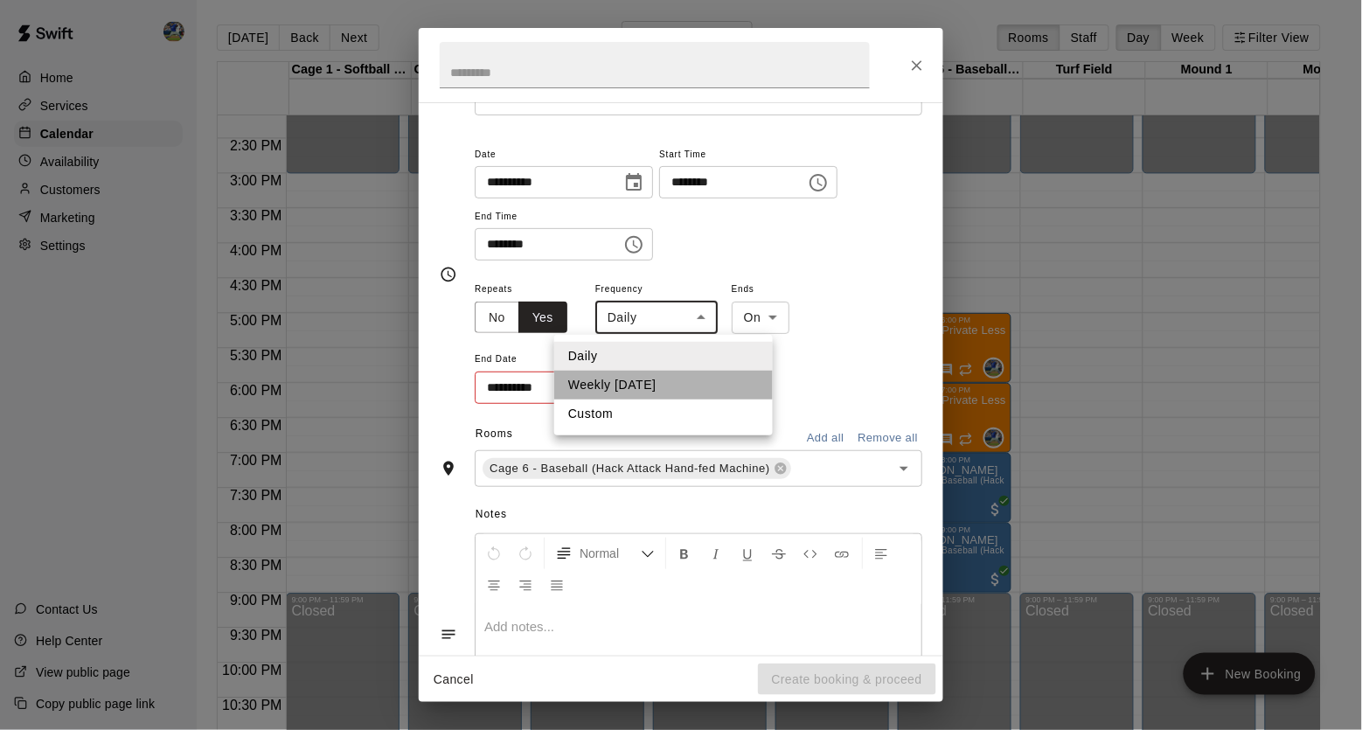
click at [673, 386] on li "Weekly [DATE]" at bounding box center [663, 385] width 219 height 29
type input "******"
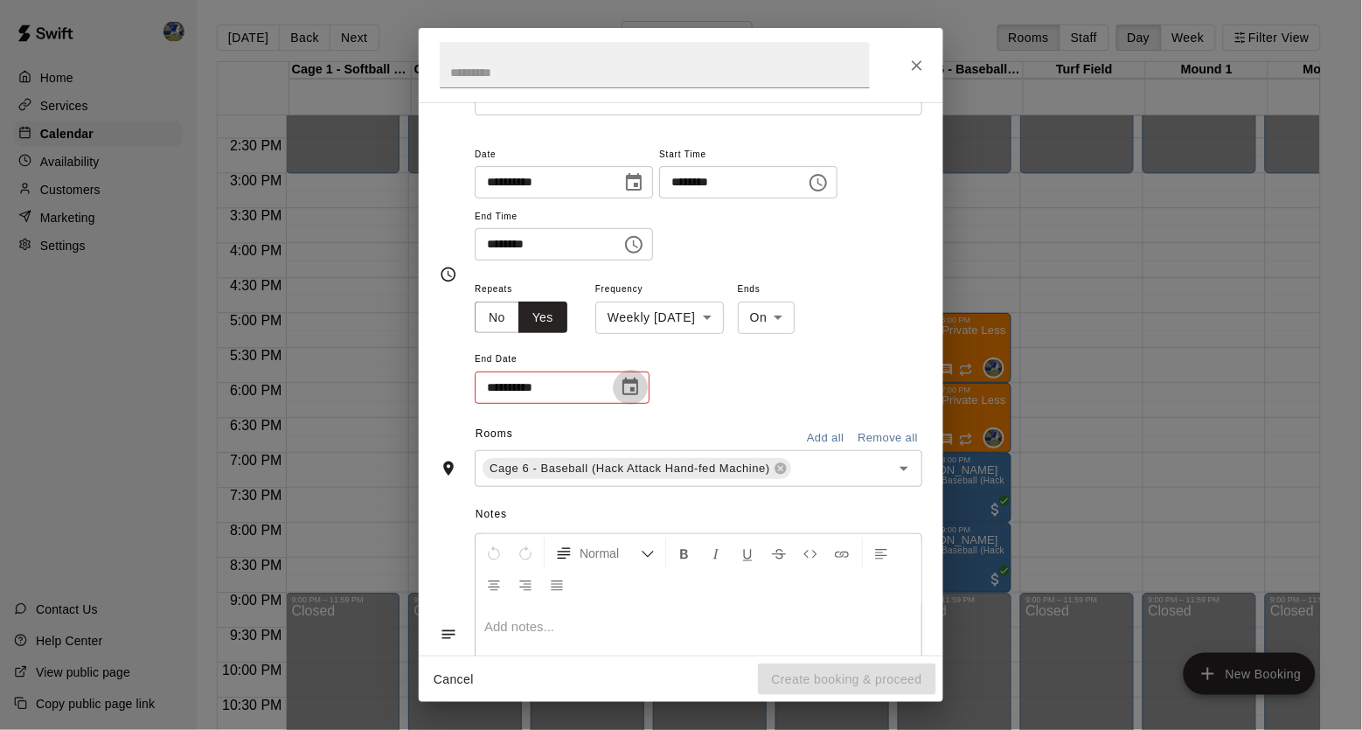
click at [625, 387] on icon "Choose date" at bounding box center [630, 387] width 21 height 21
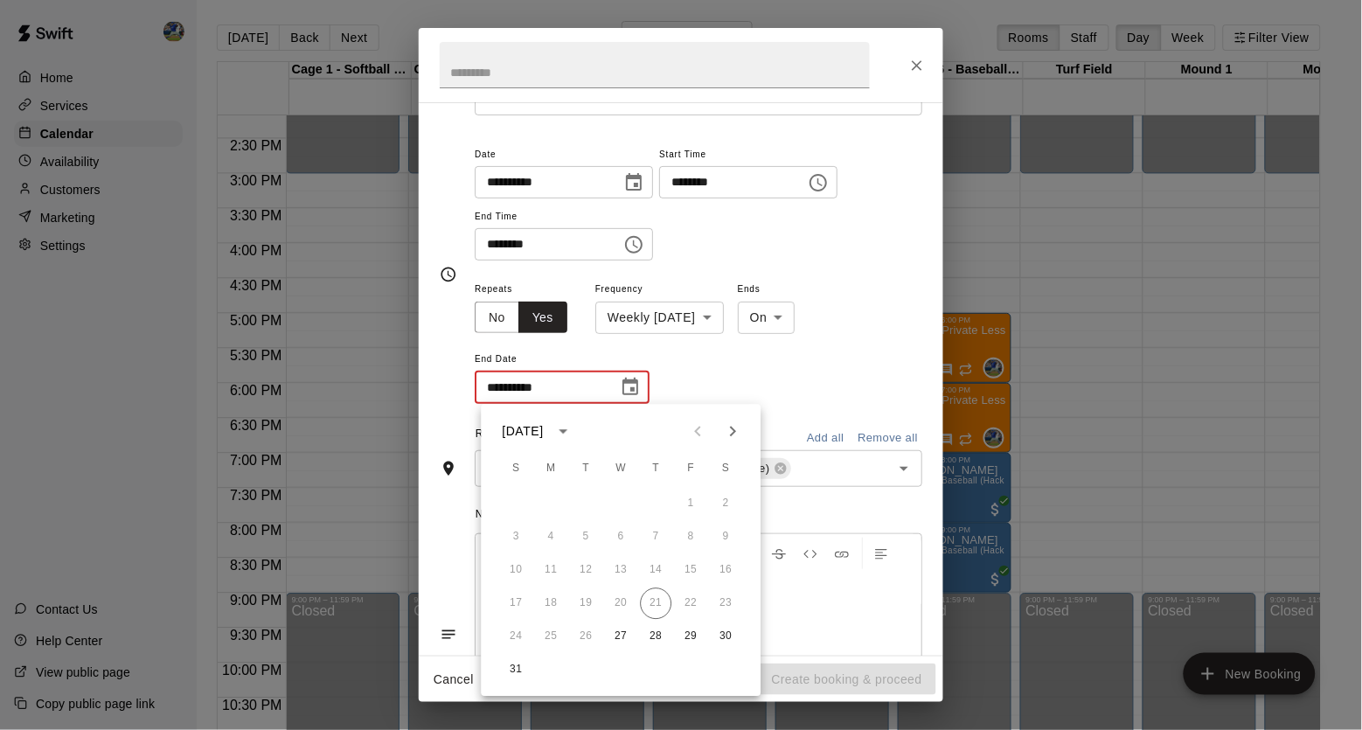
click at [743, 424] on icon "Next month" at bounding box center [733, 431] width 21 height 21
click at [731, 440] on icon "Next month" at bounding box center [733, 431] width 21 height 21
click at [613, 499] on button "1" at bounding box center [621, 504] width 31 height 31
type input "**********"
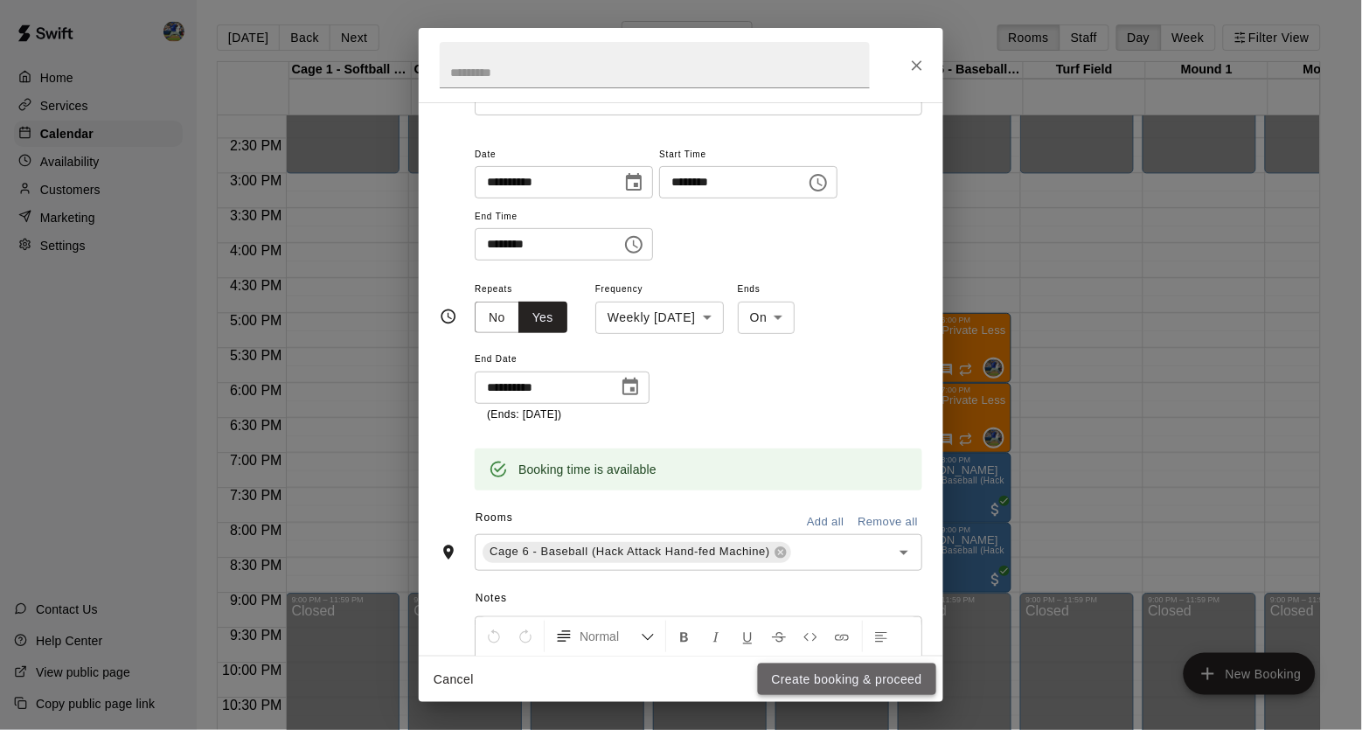
click at [766, 672] on button "Create booking & proceed" at bounding box center [847, 679] width 178 height 32
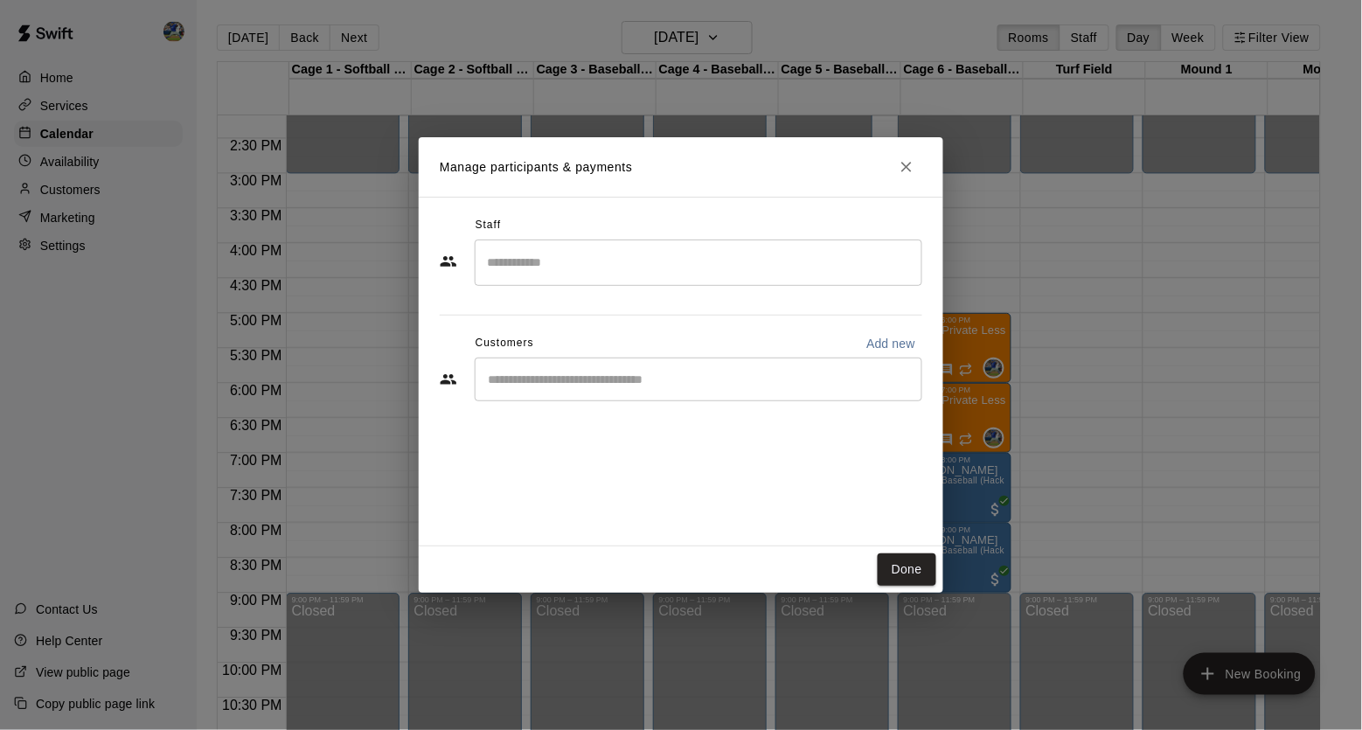
click at [625, 261] on input "Search staff" at bounding box center [699, 262] width 432 height 31
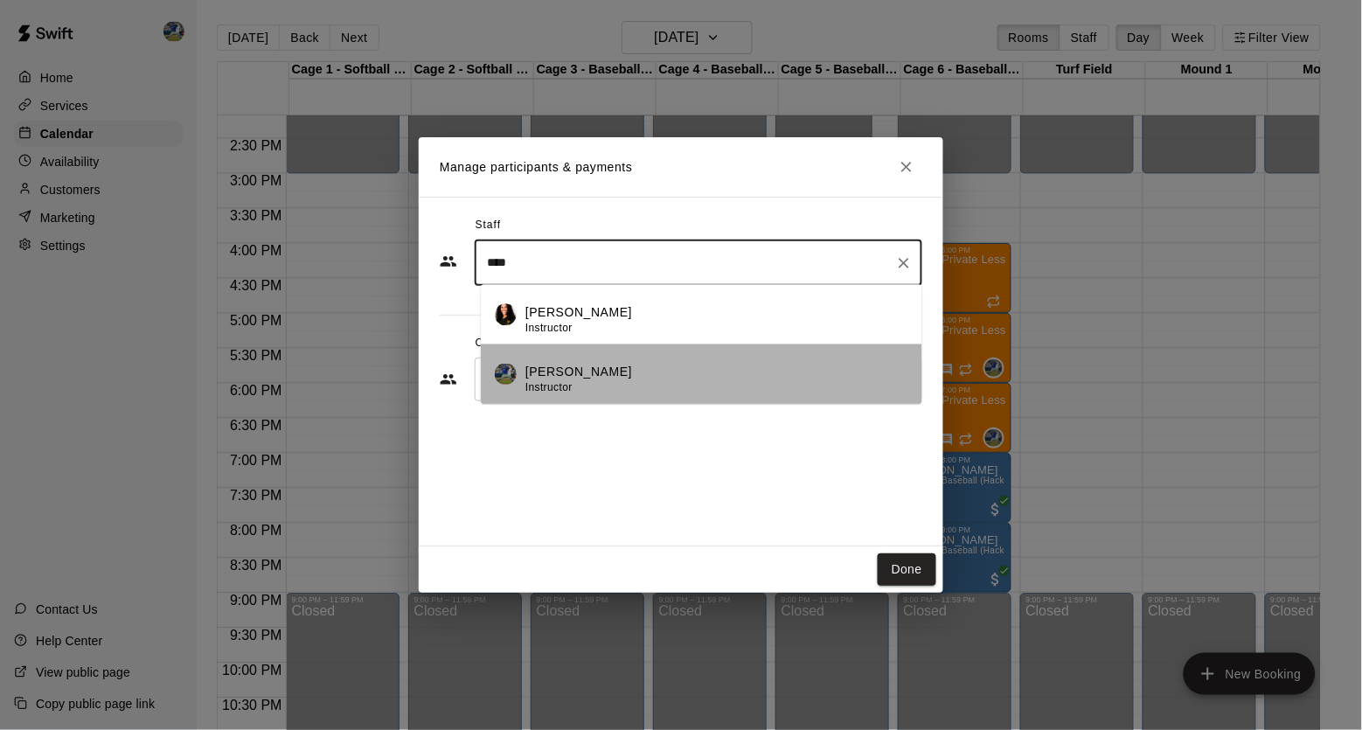
click at [603, 377] on p "[PERSON_NAME]" at bounding box center [578, 372] width 107 height 18
type input "****"
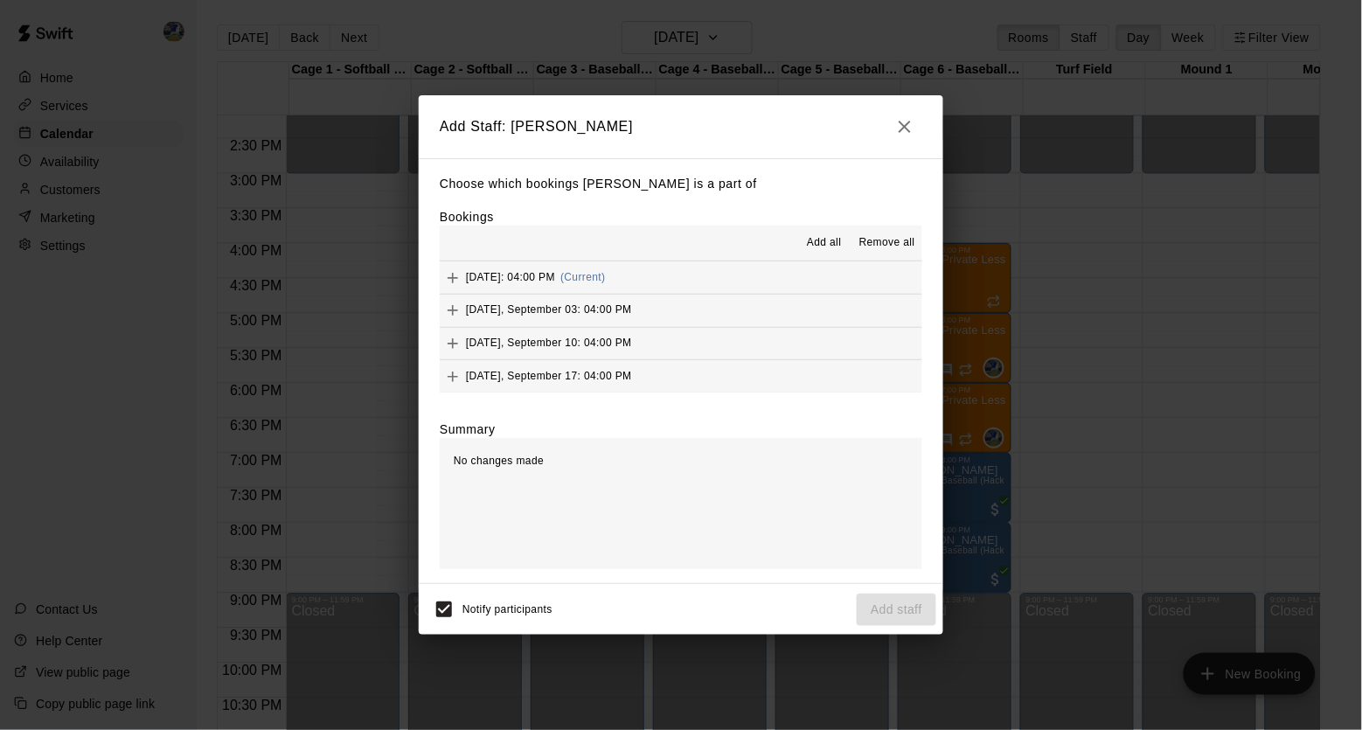
click at [802, 243] on button "Add all" at bounding box center [824, 243] width 56 height 28
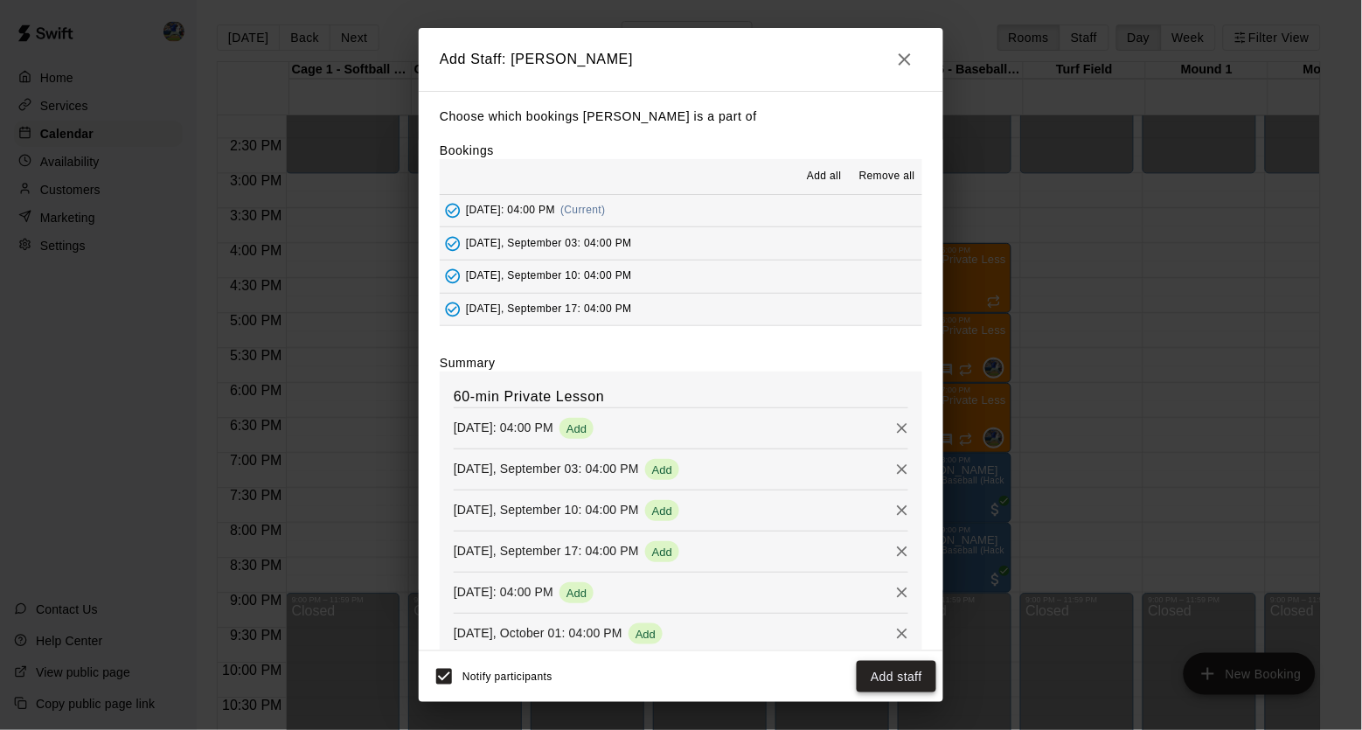
click at [876, 661] on button "Add staff" at bounding box center [897, 677] width 80 height 32
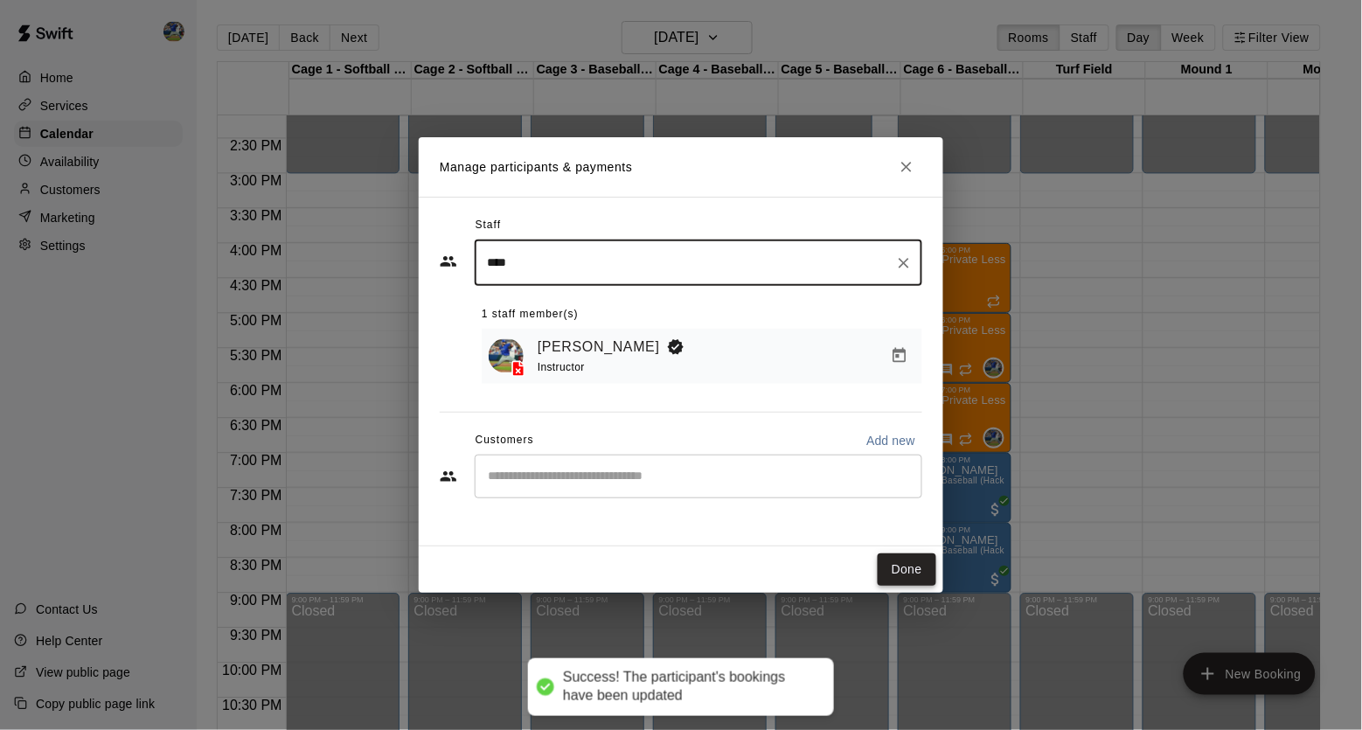
click at [898, 583] on button "Done" at bounding box center [907, 569] width 59 height 32
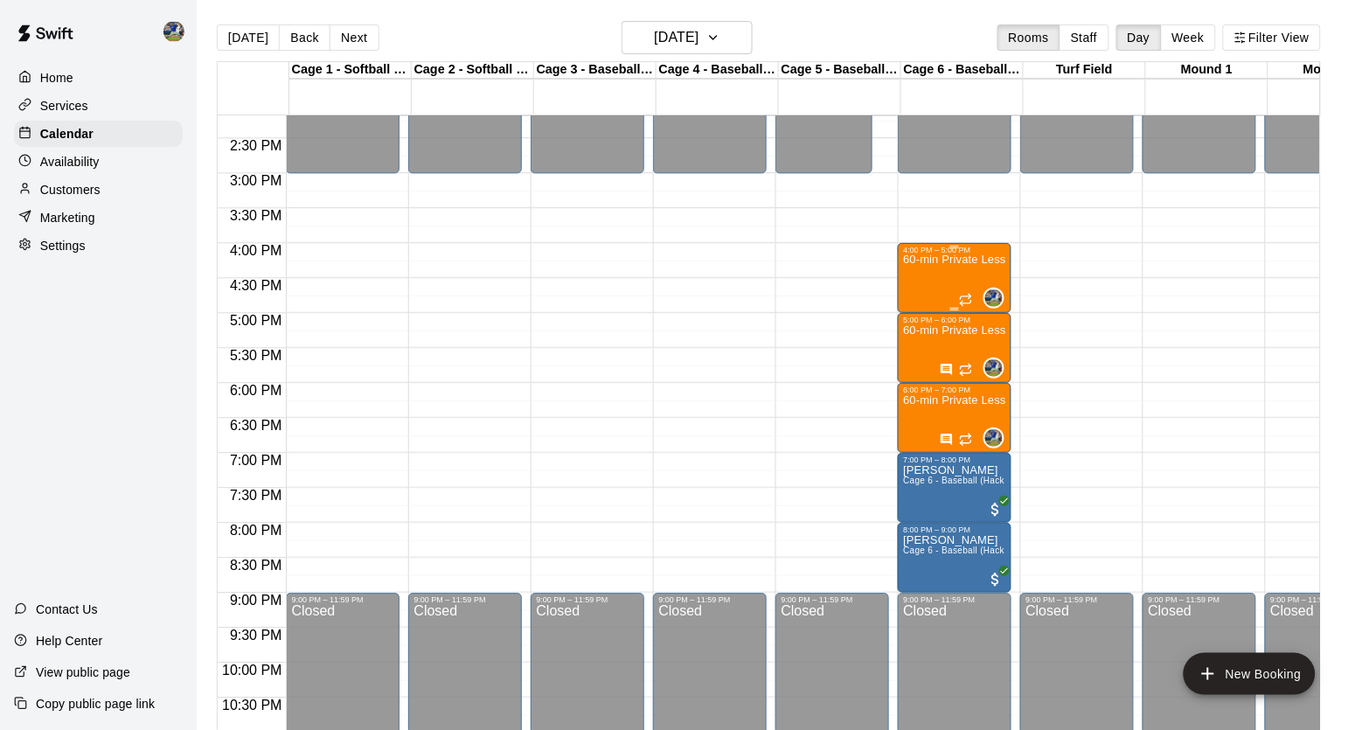
click at [941, 270] on div "60-min Private Lesson" at bounding box center [954, 619] width 103 height 730
click at [918, 269] on icon "edit" at bounding box center [923, 274] width 21 height 21
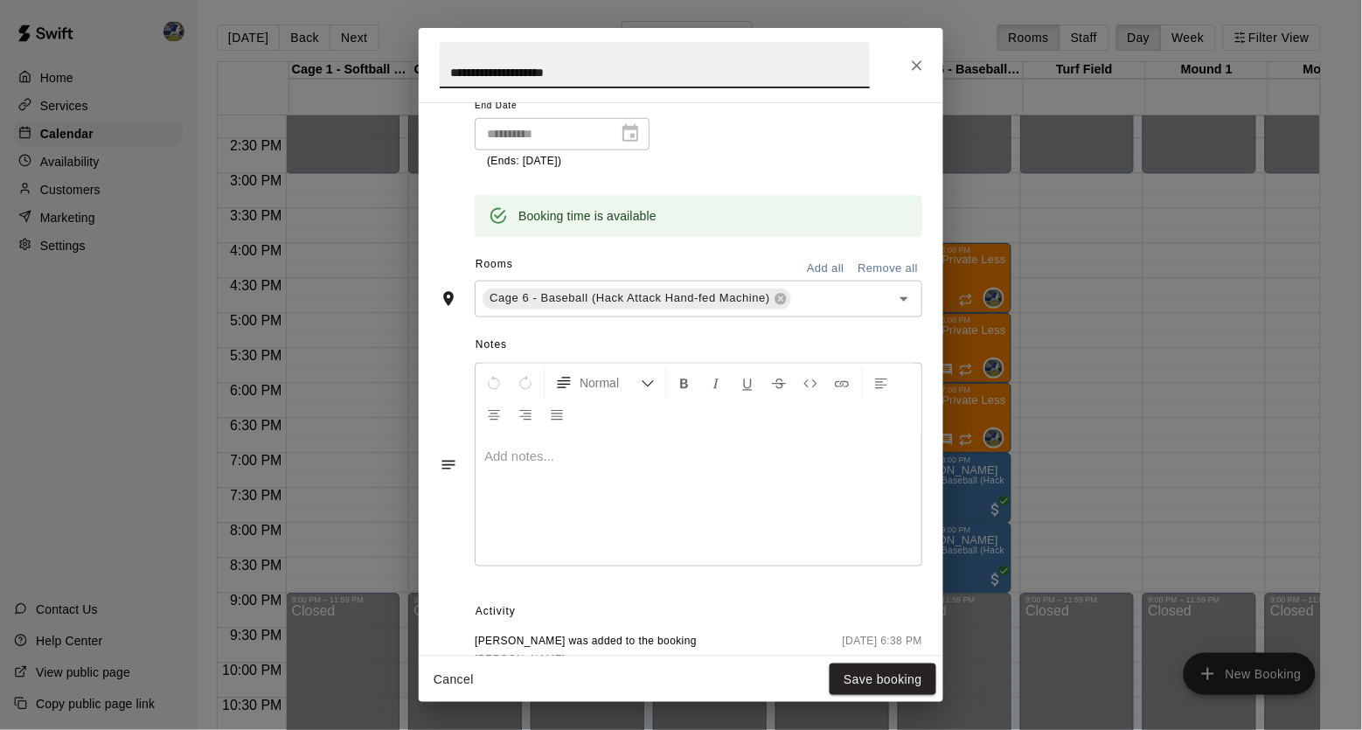
scroll to position [369, 0]
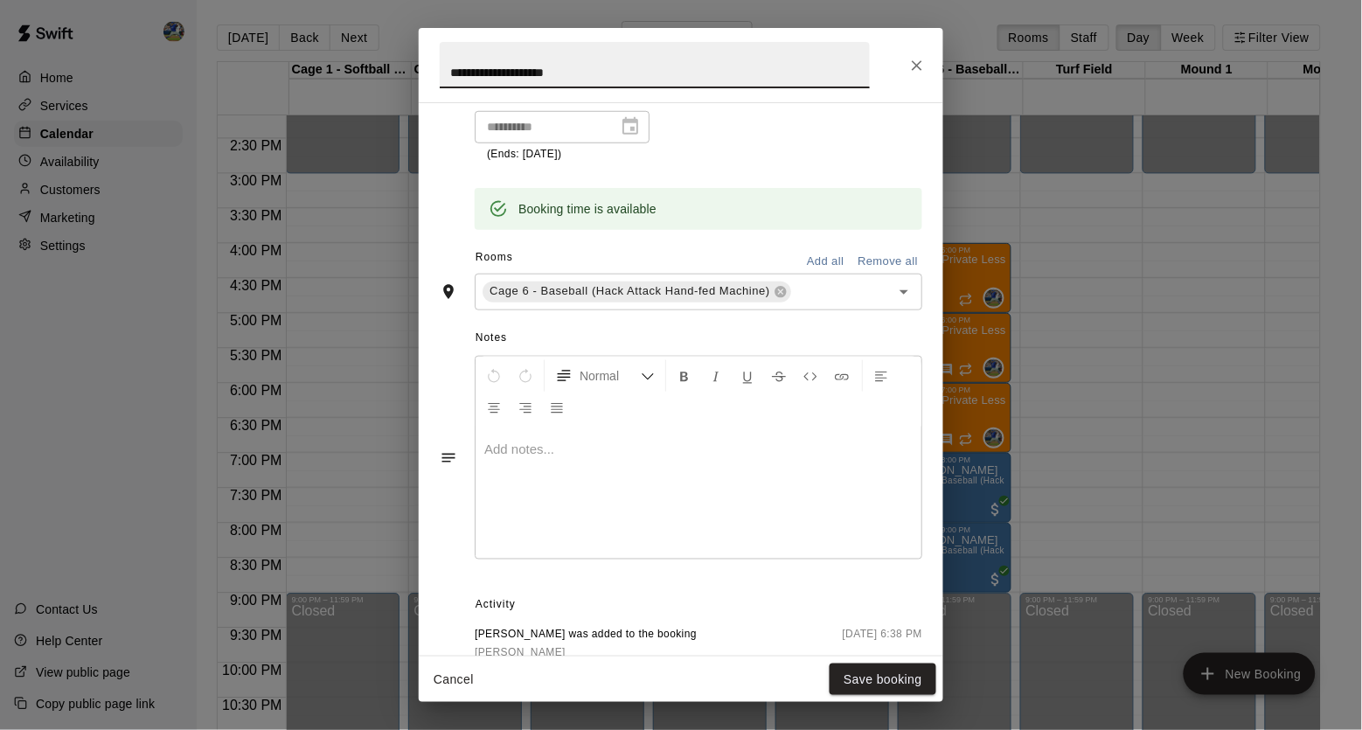
click at [645, 483] on div at bounding box center [699, 492] width 446 height 131
click at [894, 685] on button "Save booking" at bounding box center [883, 679] width 107 height 32
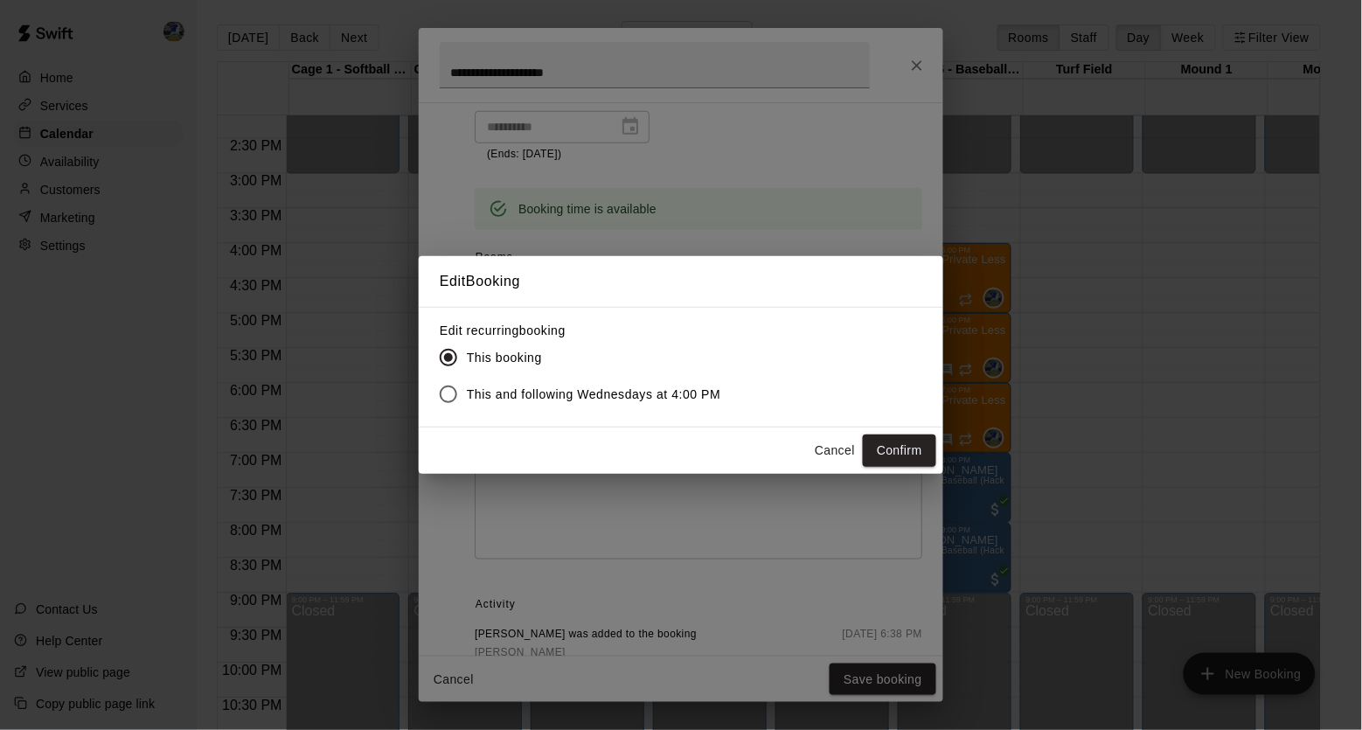
click at [668, 394] on span "This and following Wednesdays at 4:00 PM" at bounding box center [594, 394] width 254 height 18
click at [888, 457] on button "Confirm" at bounding box center [899, 450] width 73 height 32
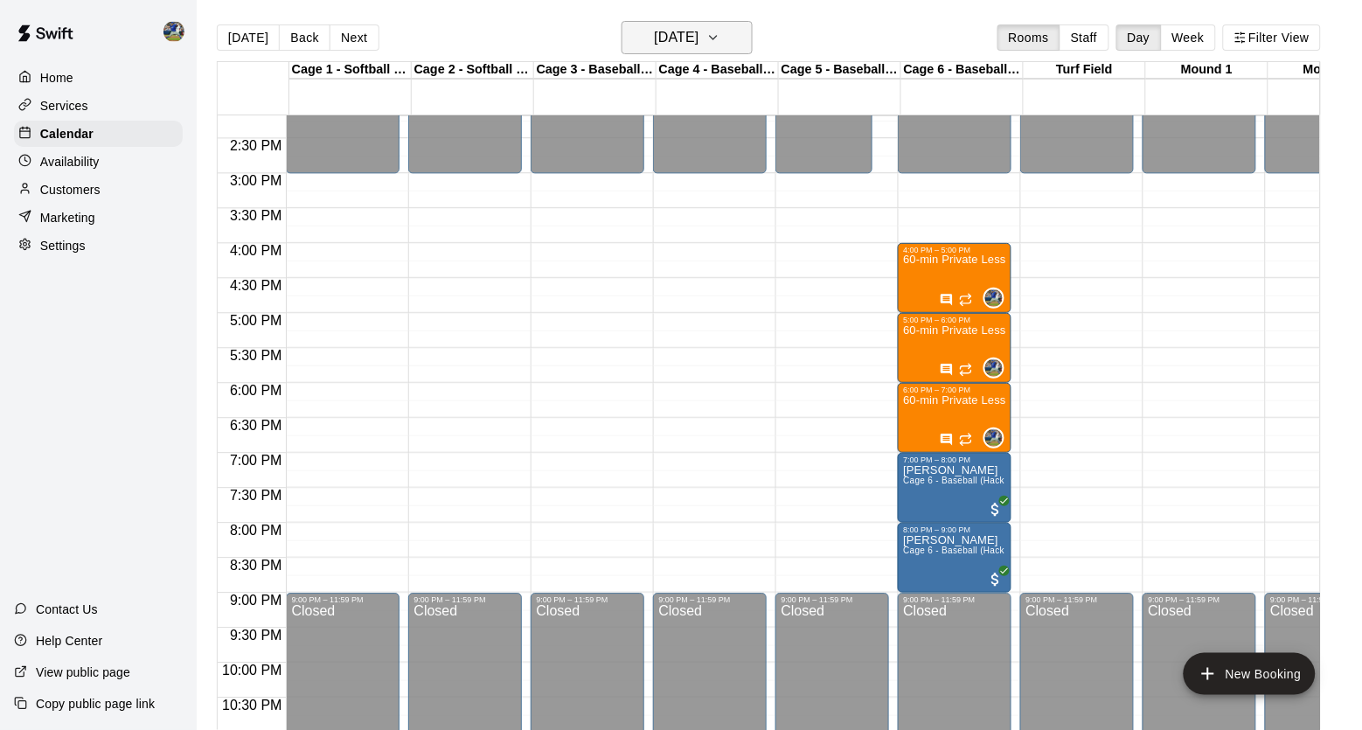
click at [699, 37] on h6 "[DATE]" at bounding box center [677, 37] width 45 height 24
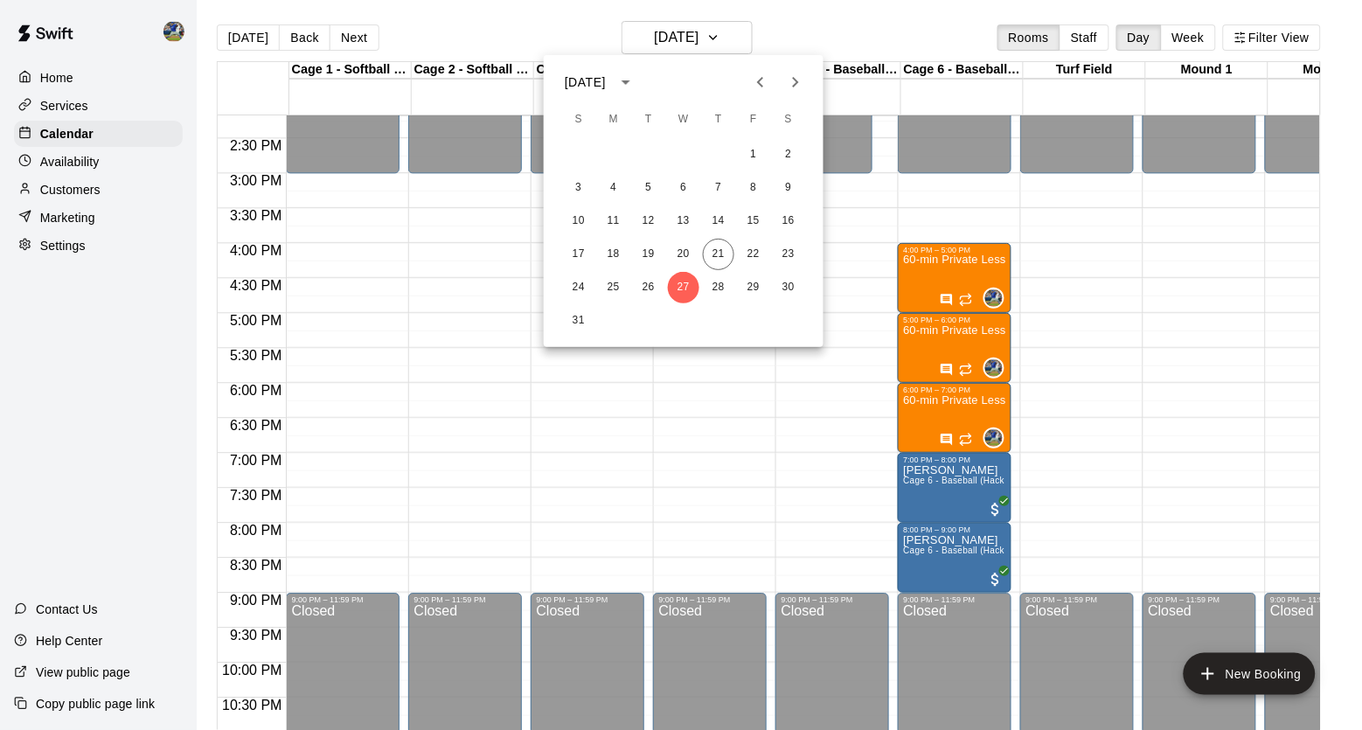
click at [802, 86] on icon "Next month" at bounding box center [795, 82] width 21 height 21
click at [685, 149] on button "3" at bounding box center [683, 154] width 31 height 31
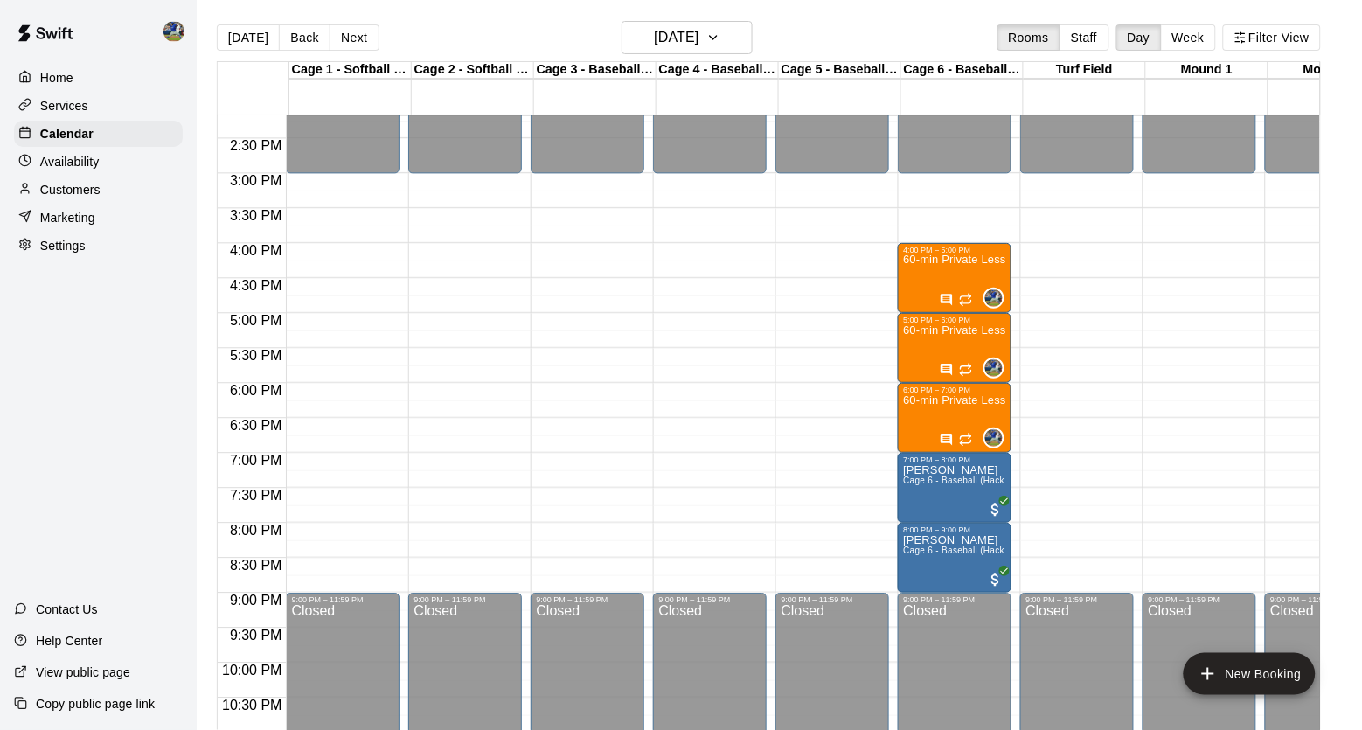
click at [695, 59] on div "[DATE] Back [DATE][DATE] Rooms Staff Day Week Filter View" at bounding box center [769, 41] width 1104 height 40
click at [699, 44] on h6 "[DATE]" at bounding box center [677, 37] width 45 height 24
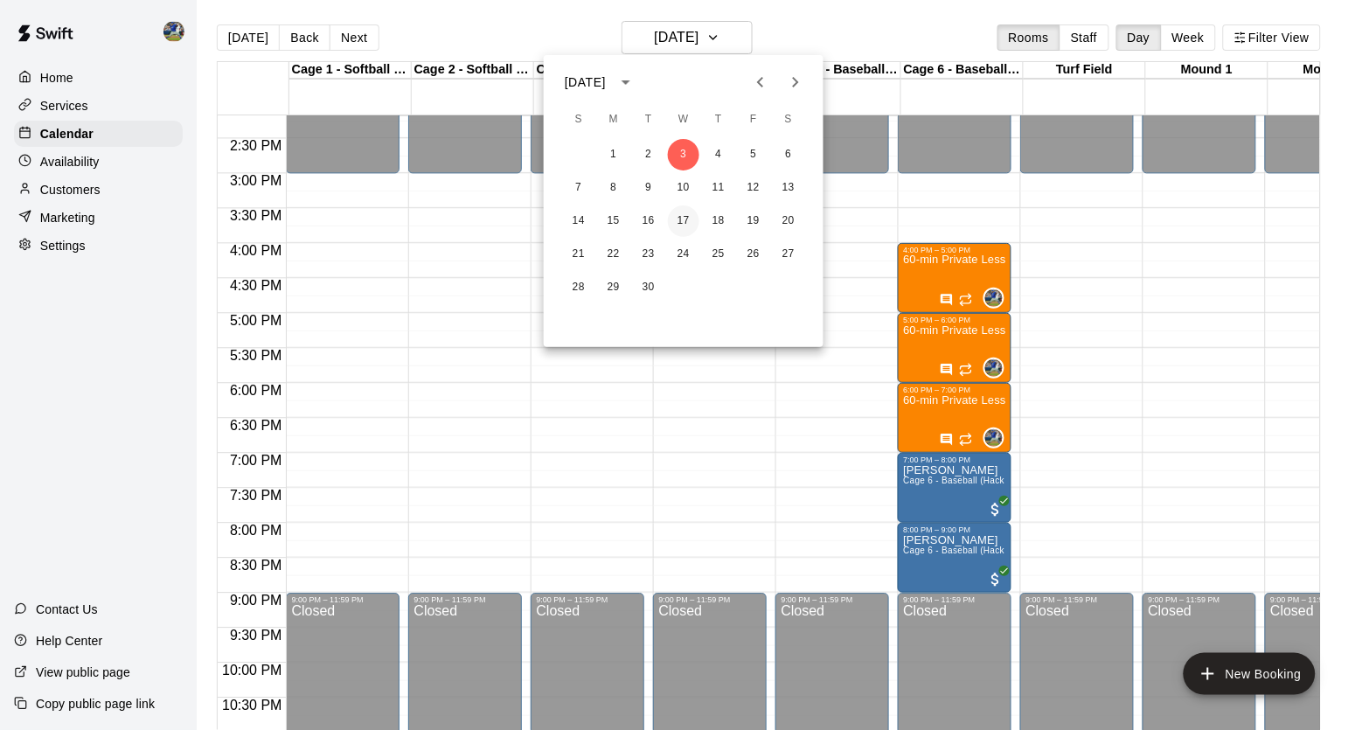
click at [679, 216] on button "17" at bounding box center [683, 220] width 31 height 31
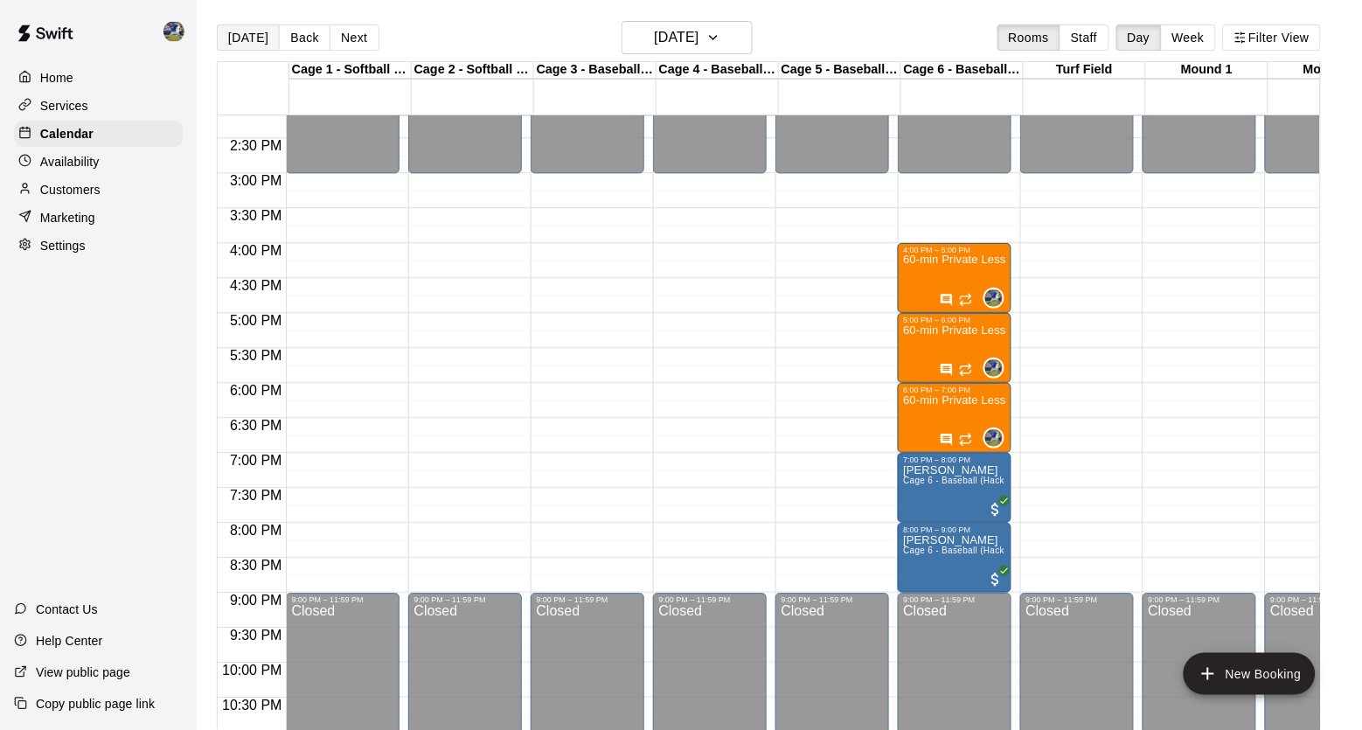
click at [228, 48] on button "[DATE]" at bounding box center [248, 37] width 63 height 26
